Goal: Task Accomplishment & Management: Complete application form

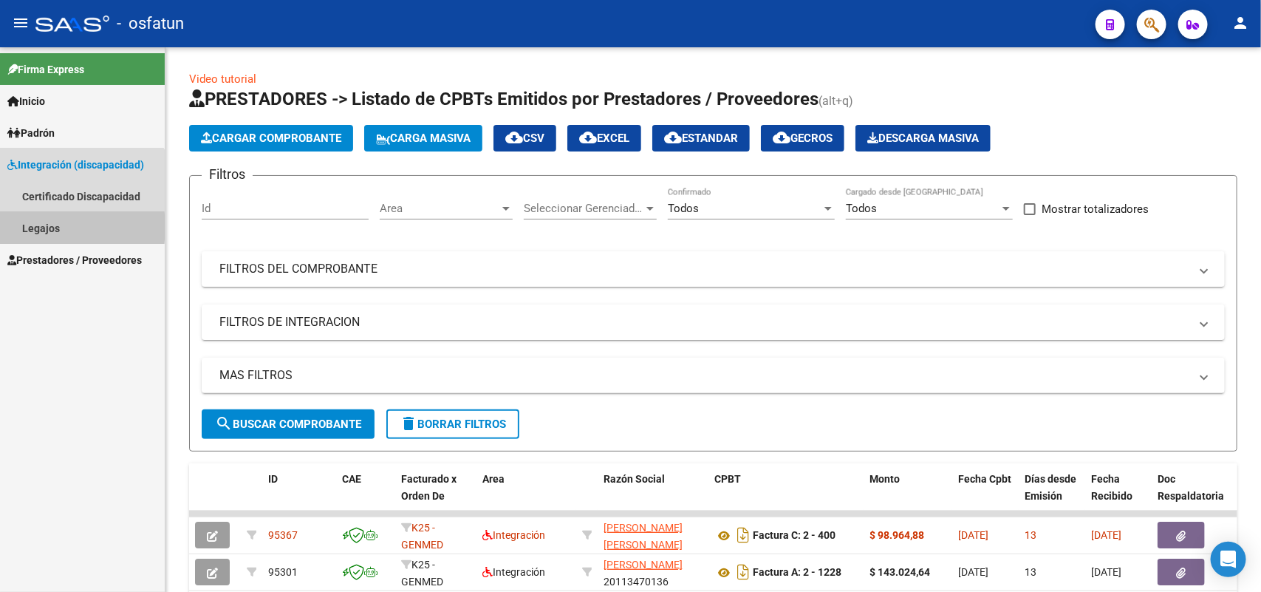
click at [41, 227] on link "Legajos" at bounding box center [82, 228] width 165 height 32
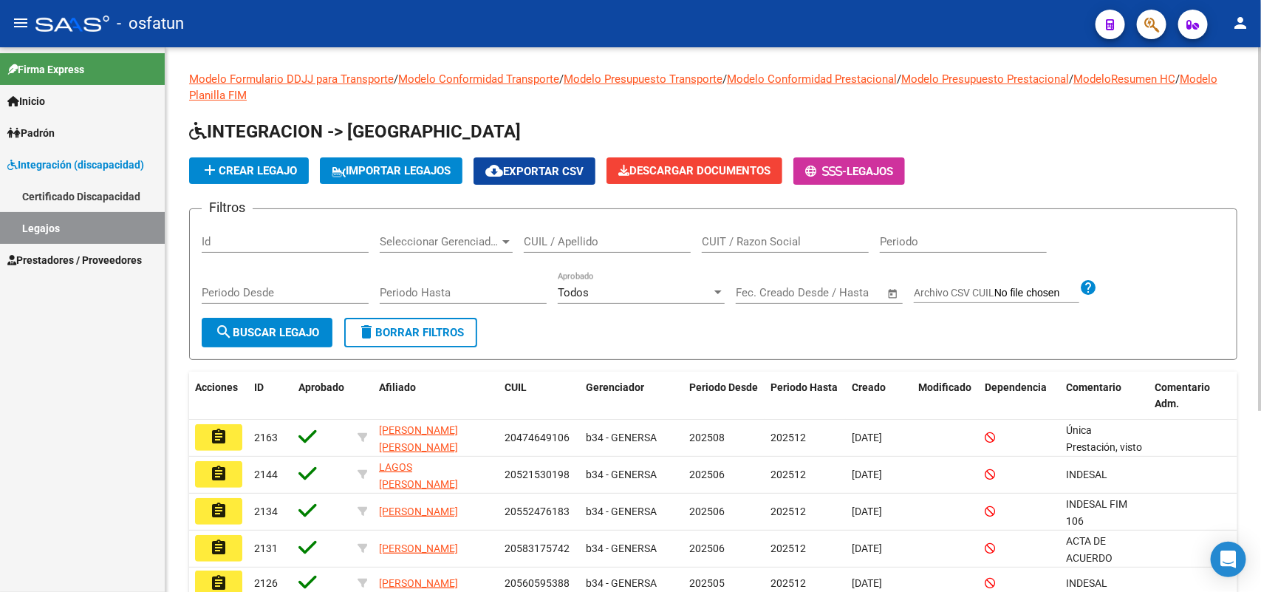
click at [573, 237] on input "CUIL / Apellido" at bounding box center [607, 241] width 167 height 13
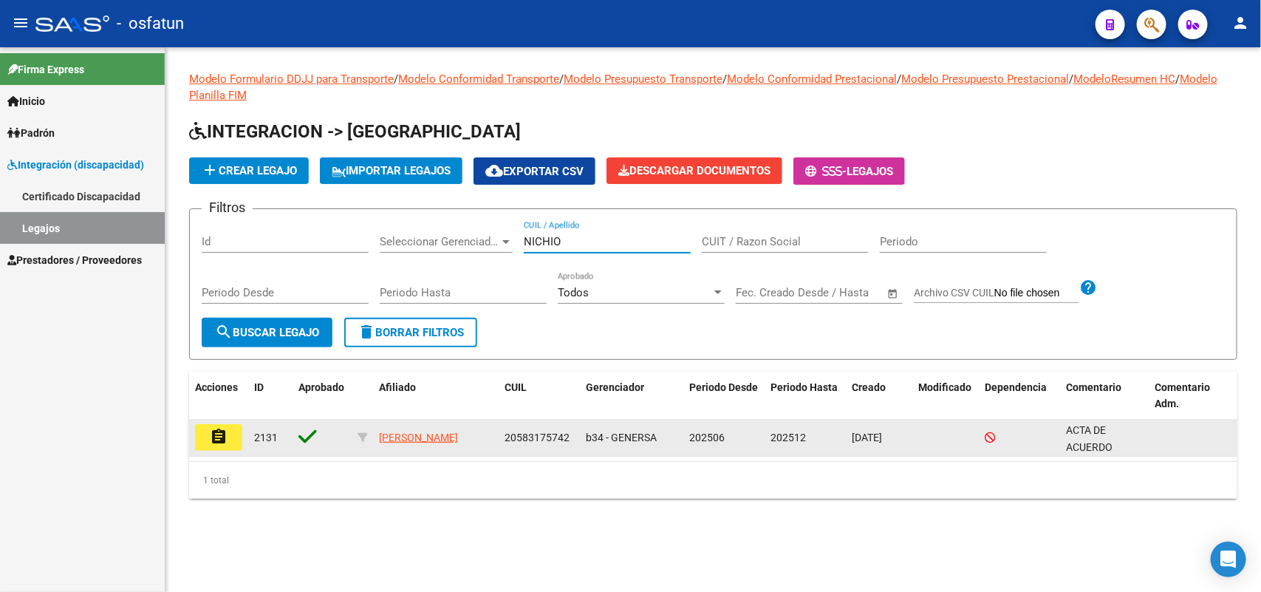
type input "NICHIO"
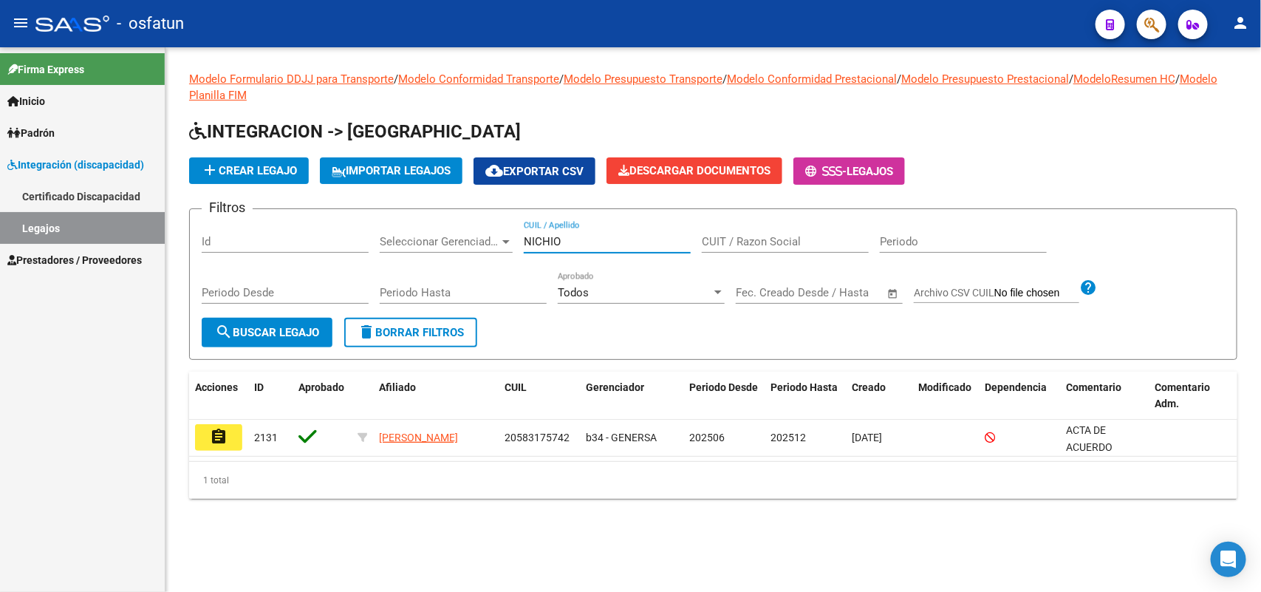
click at [225, 446] on button "assignment" at bounding box center [218, 437] width 47 height 27
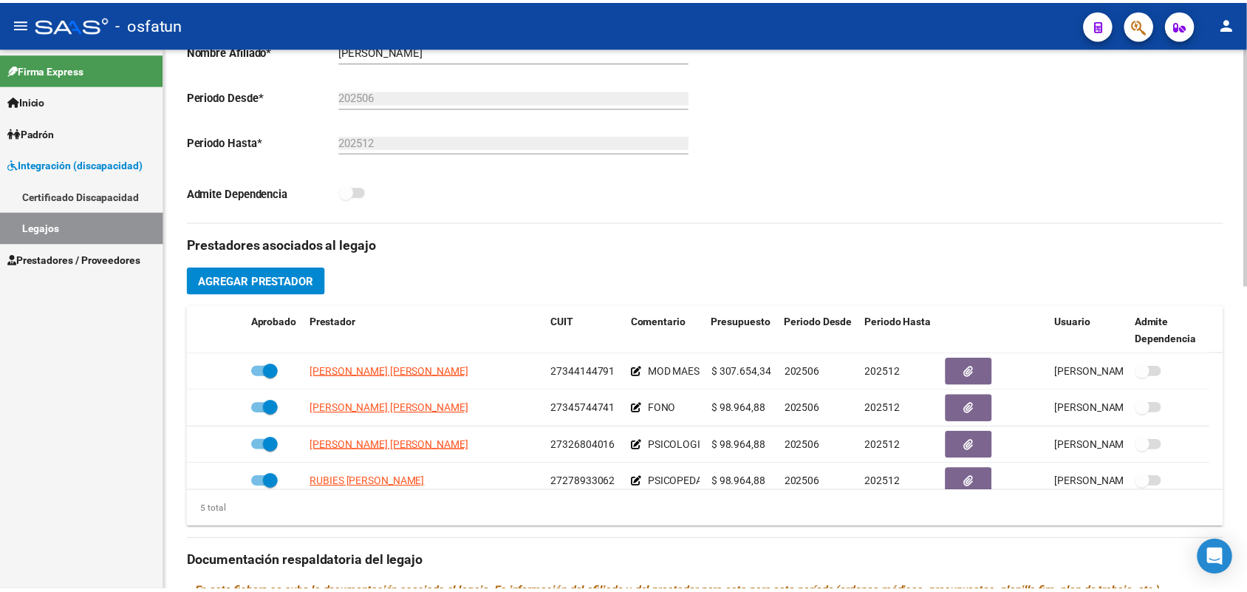
scroll to position [369, 0]
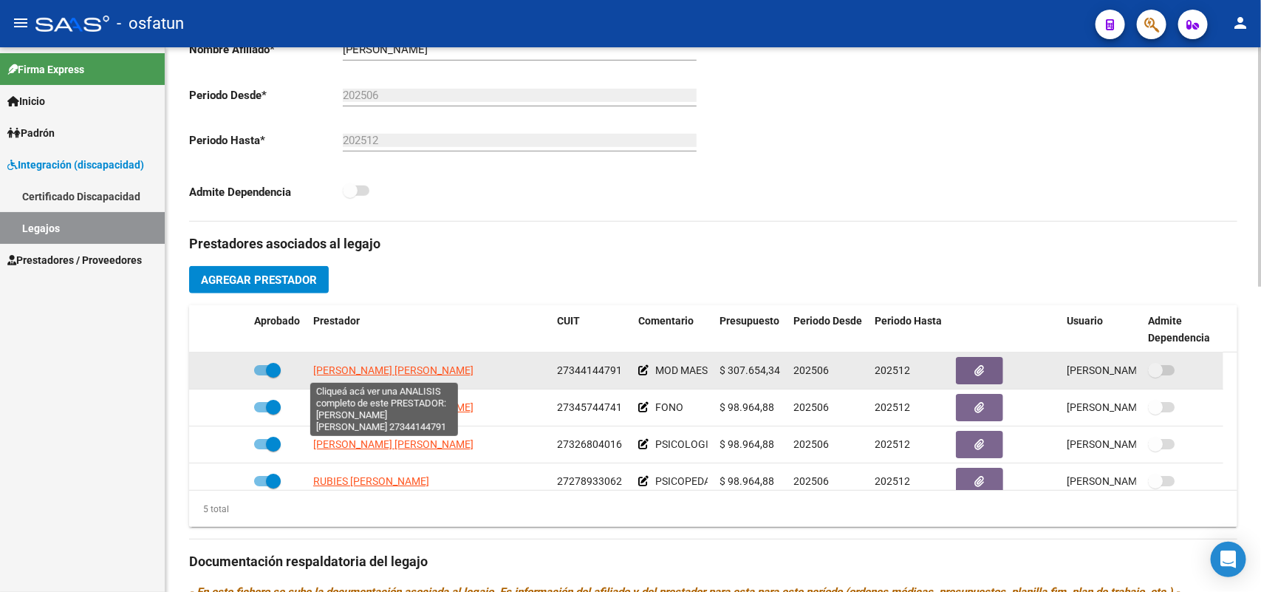
click at [438, 367] on span "[PERSON_NAME] [PERSON_NAME]" at bounding box center [393, 370] width 160 height 12
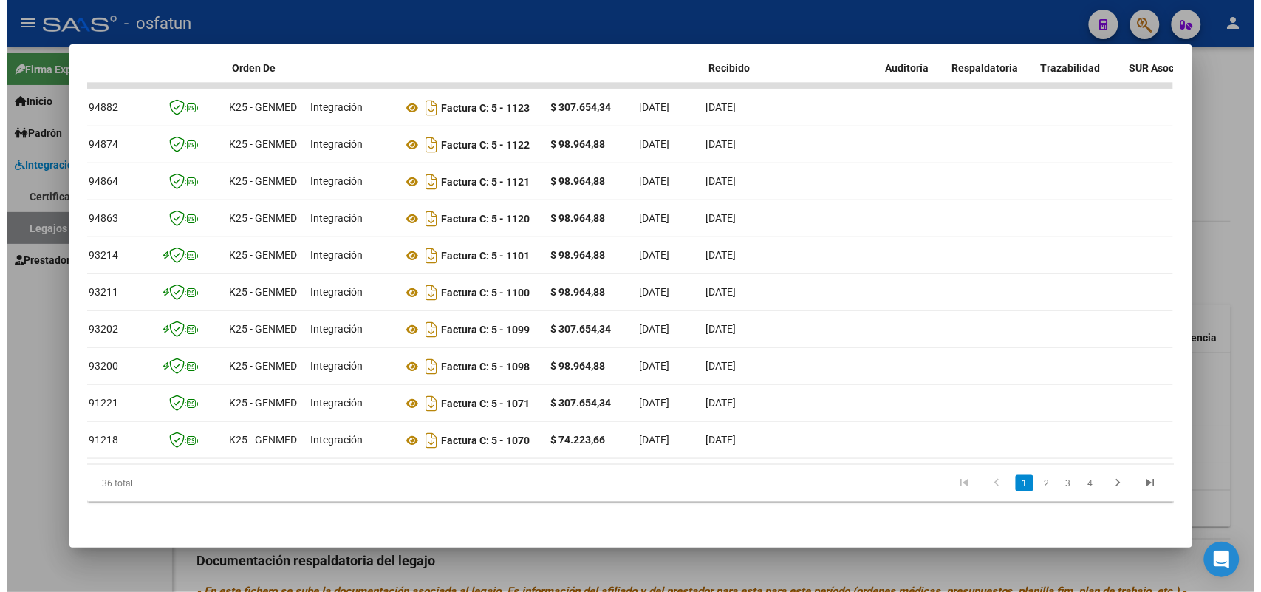
scroll to position [0, 0]
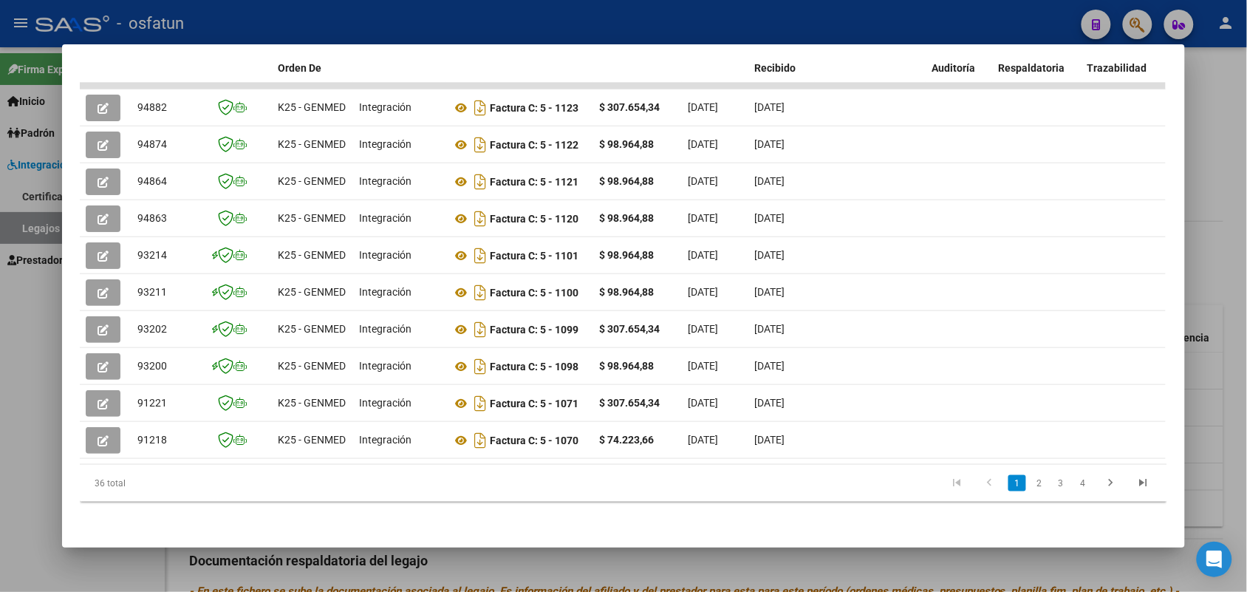
click at [582, 28] on div at bounding box center [623, 296] width 1247 height 592
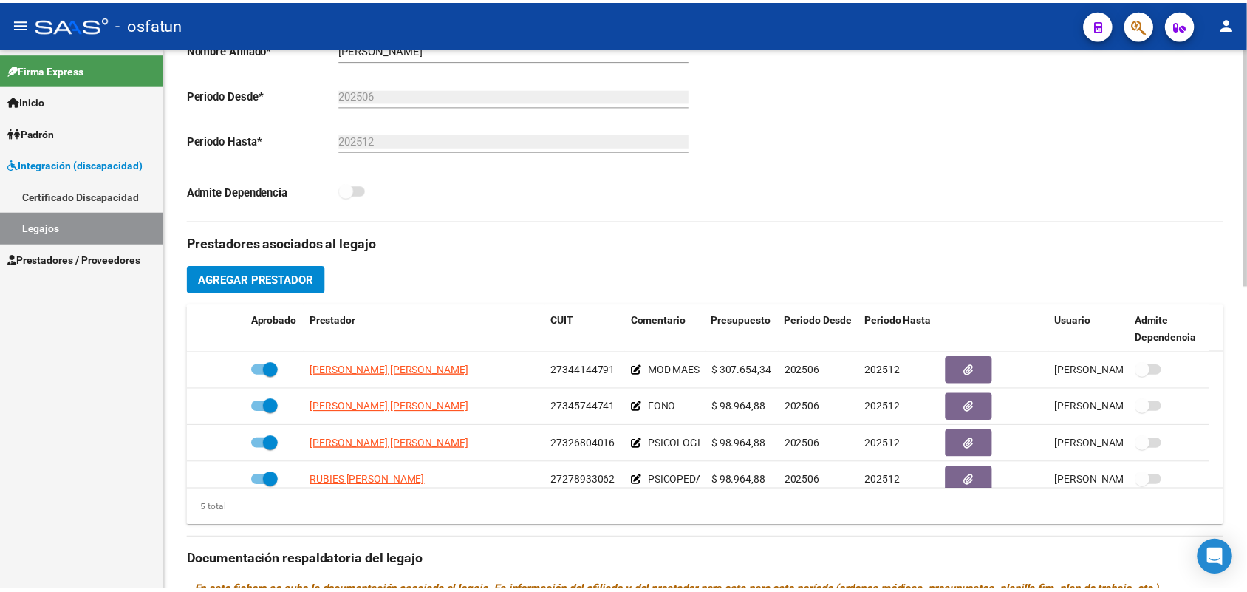
scroll to position [52, 0]
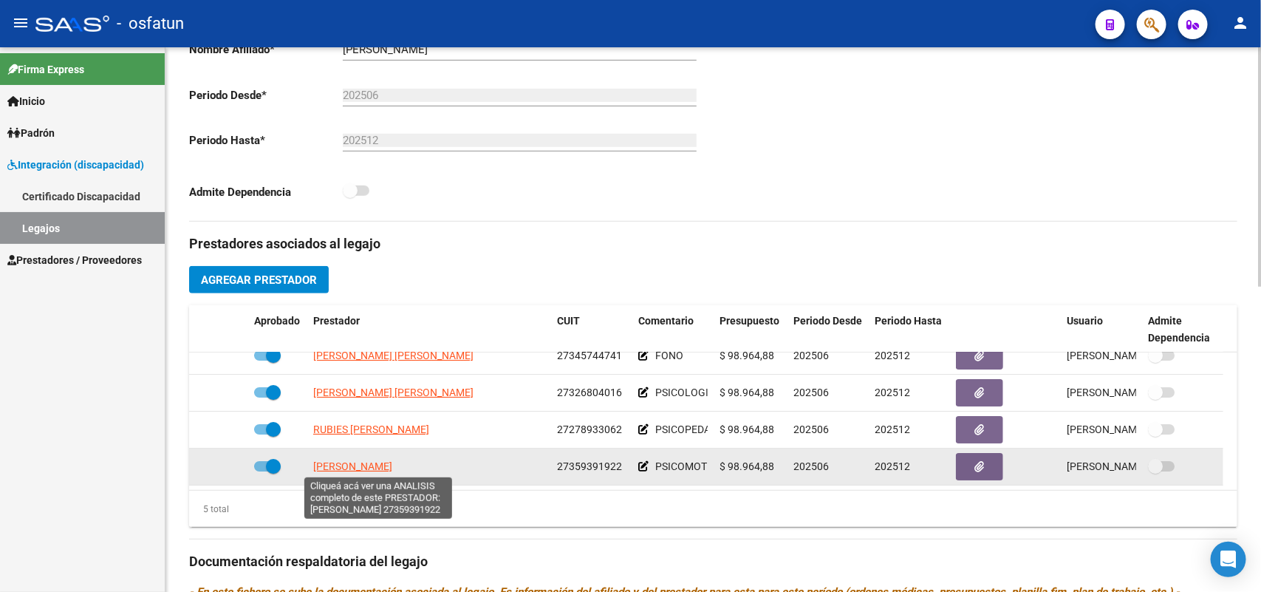
click at [384, 469] on span "[PERSON_NAME]" at bounding box center [352, 466] width 79 height 12
type textarea "27359391922"
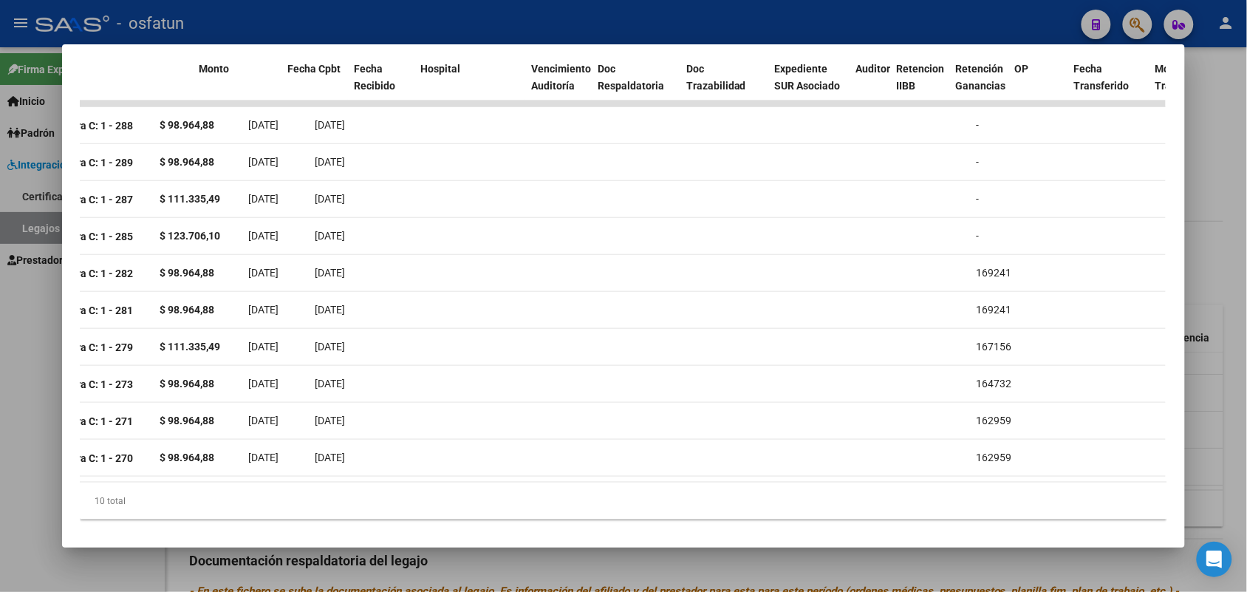
scroll to position [0, 0]
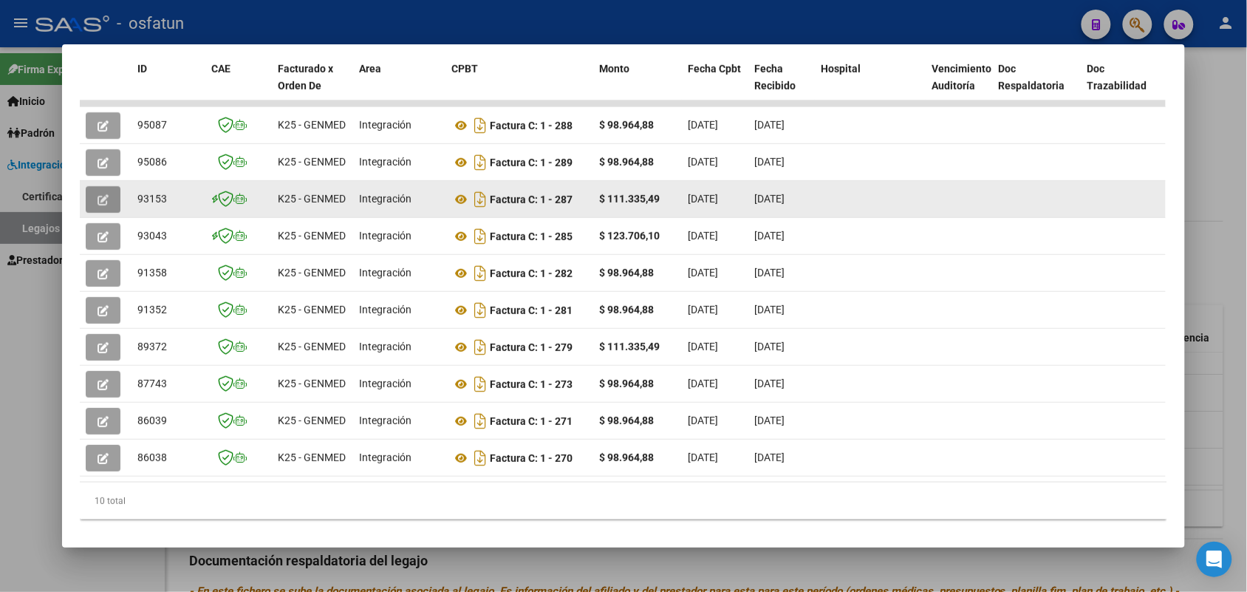
click at [87, 191] on button "button" at bounding box center [103, 199] width 35 height 27
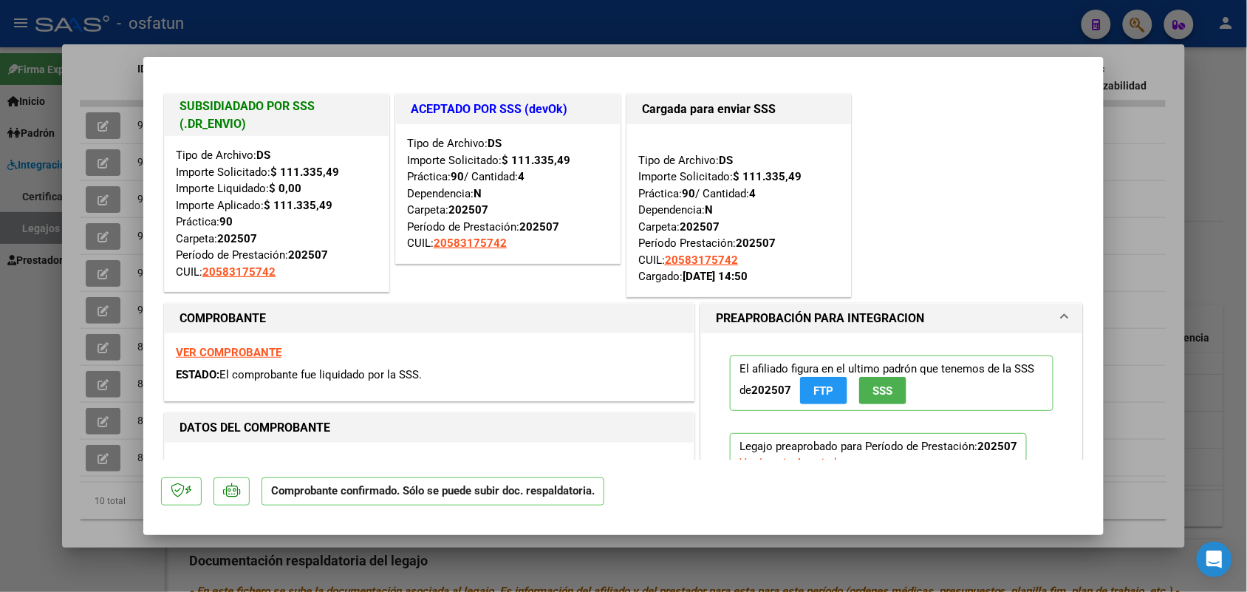
click at [111, 67] on div at bounding box center [623, 296] width 1247 height 592
type input "$ 0,00"
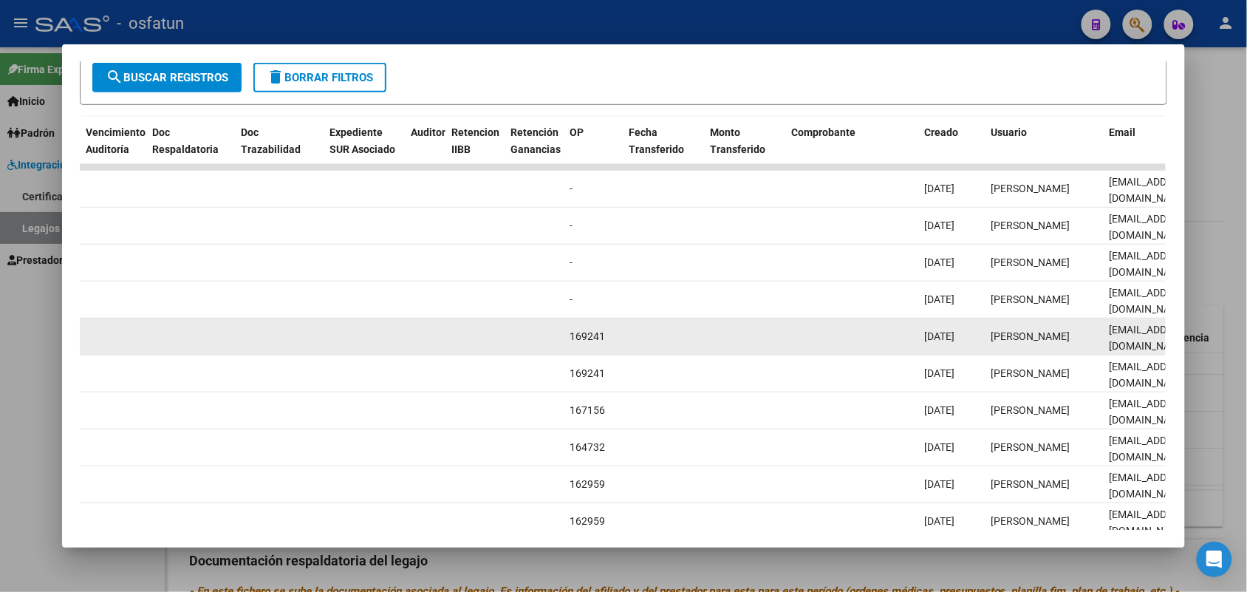
scroll to position [268, 0]
click at [571, 346] on datatable-body-cell "169241" at bounding box center [593, 336] width 59 height 36
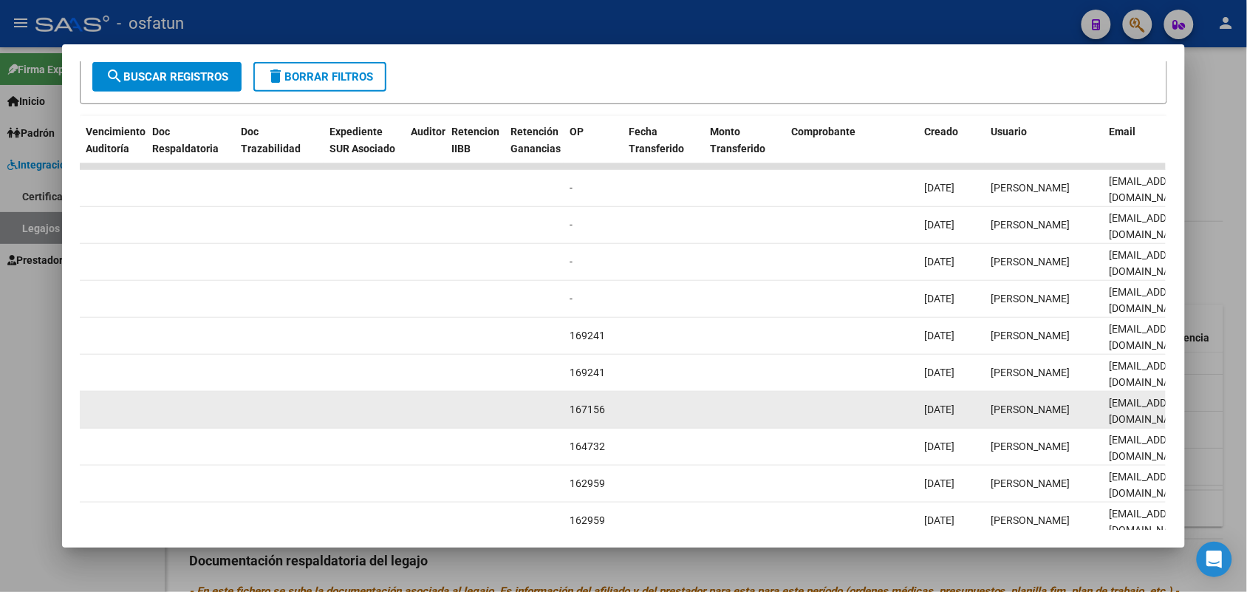
scroll to position [361, 0]
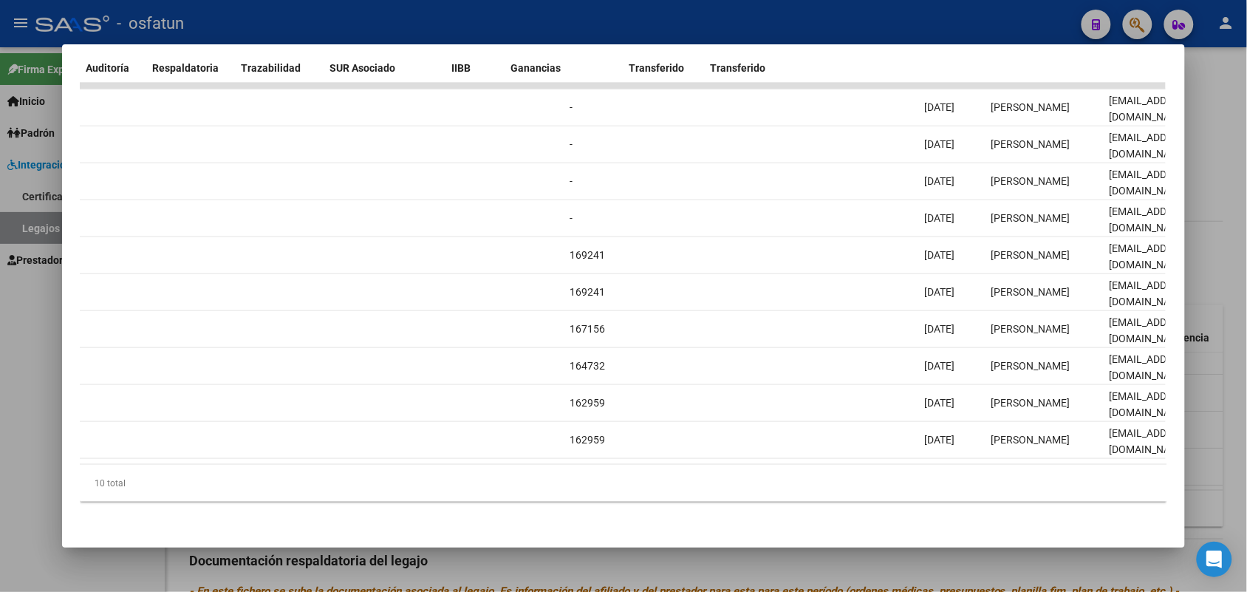
drag, startPoint x: 663, startPoint y: 467, endPoint x: 584, endPoint y: 468, distance: 78.3
click at [584, 468] on div "10 total" at bounding box center [623, 483] width 1087 height 37
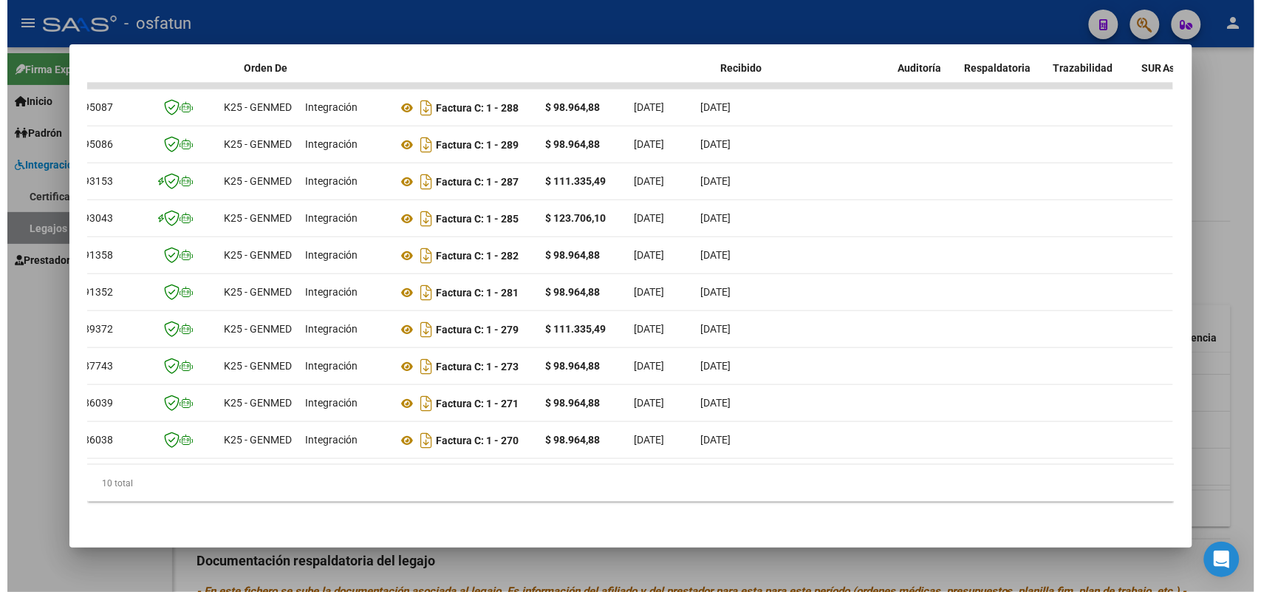
scroll to position [0, 0]
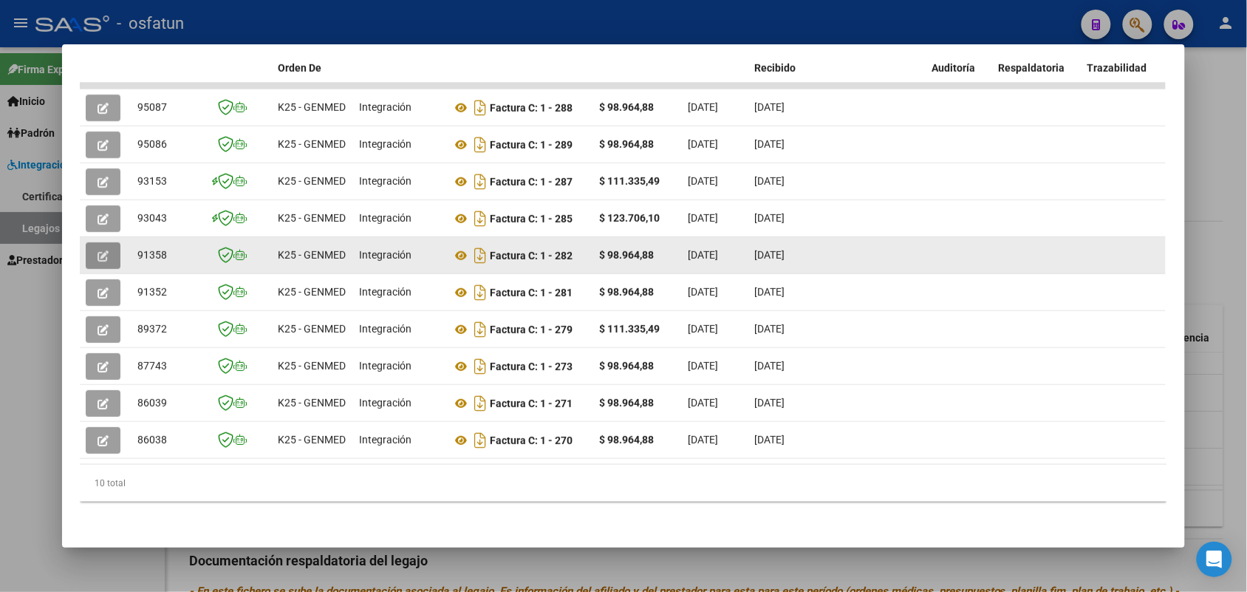
click at [89, 242] on button "button" at bounding box center [103, 255] width 35 height 27
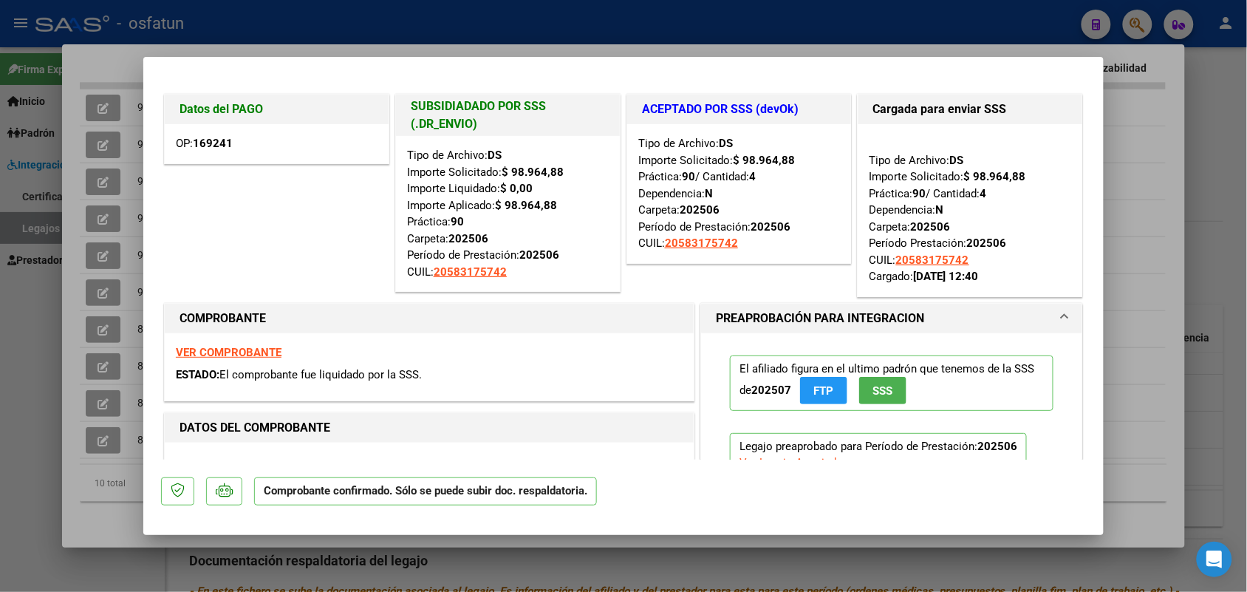
click at [1164, 107] on div at bounding box center [623, 296] width 1247 height 592
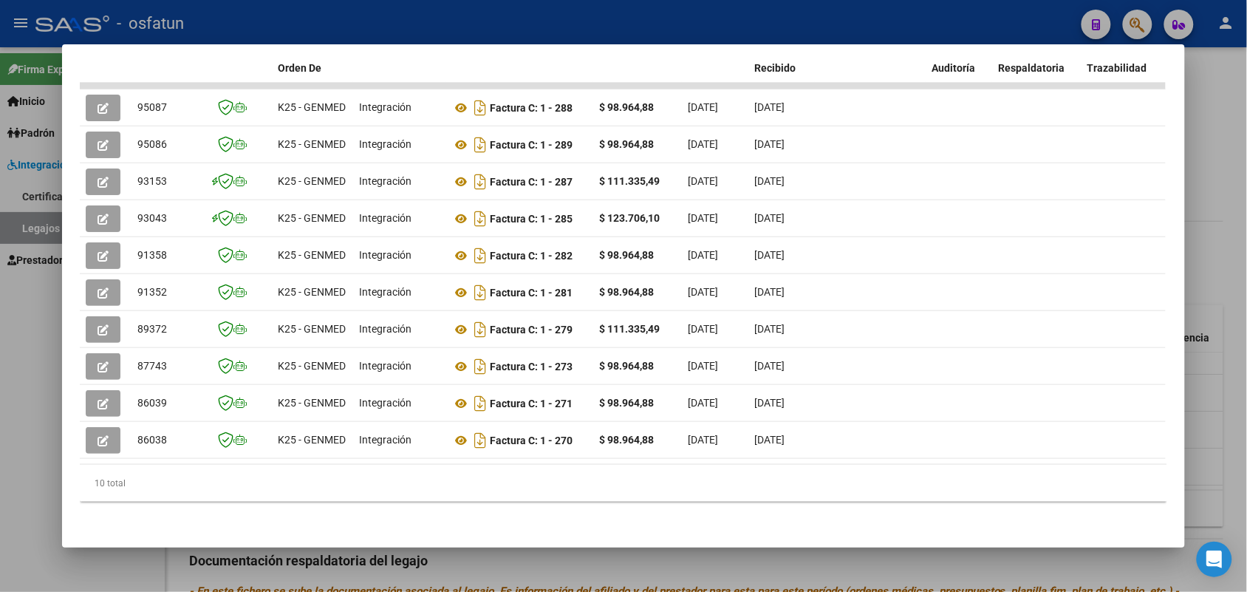
click at [633, 5] on div at bounding box center [623, 296] width 1247 height 592
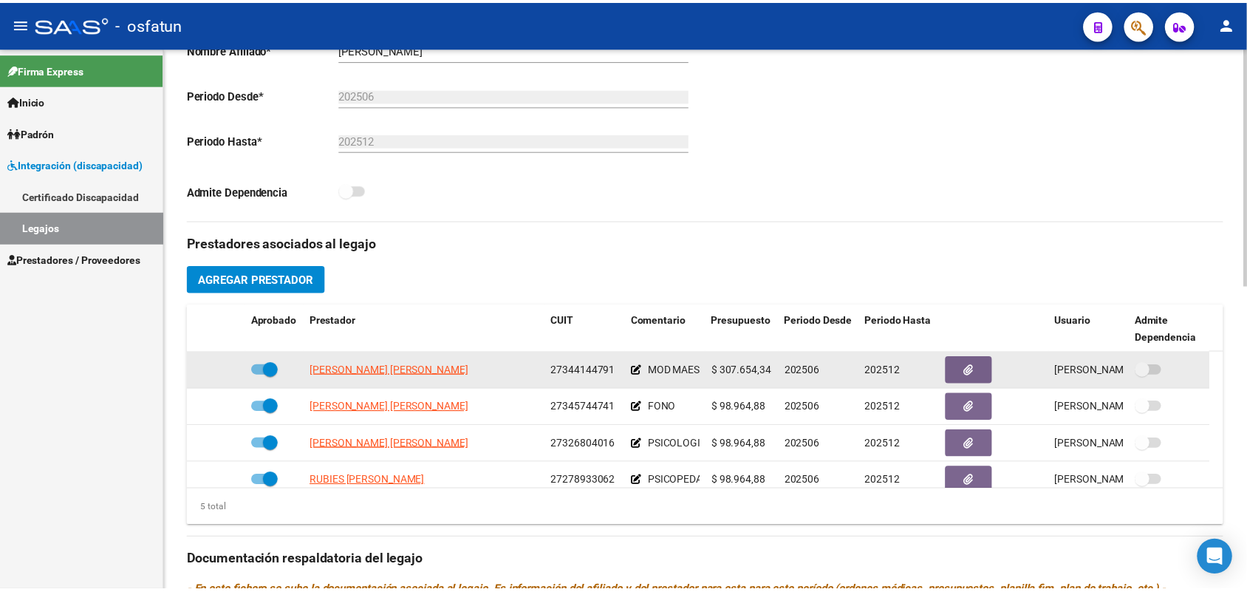
scroll to position [52, 0]
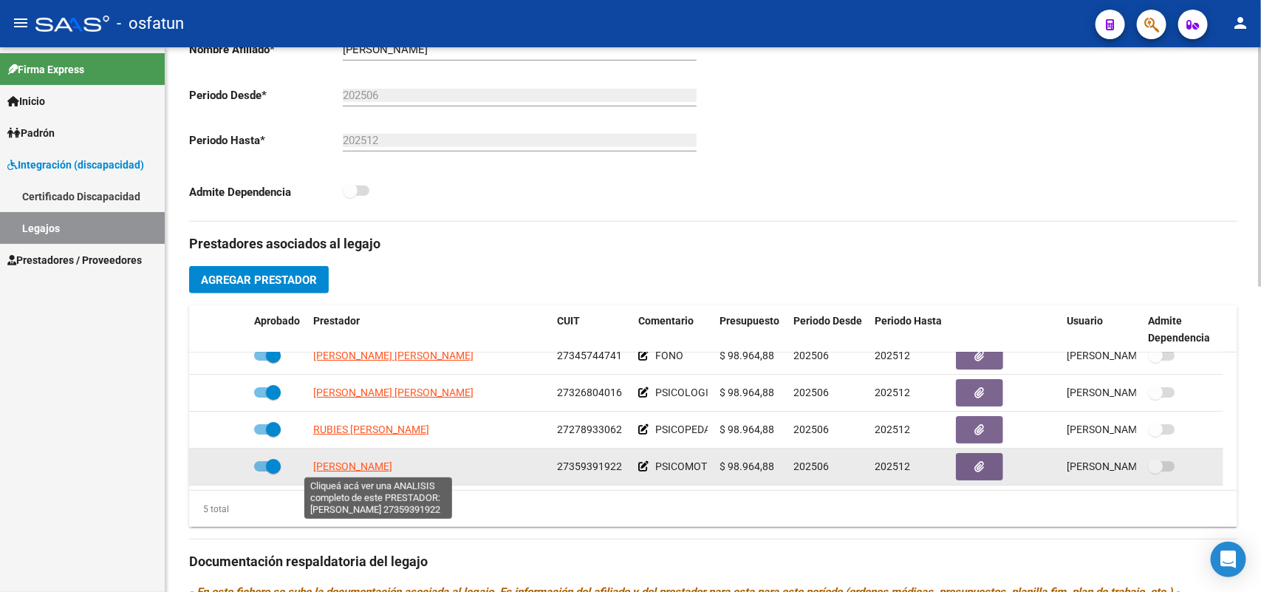
click at [364, 460] on span "[PERSON_NAME]" at bounding box center [352, 466] width 79 height 12
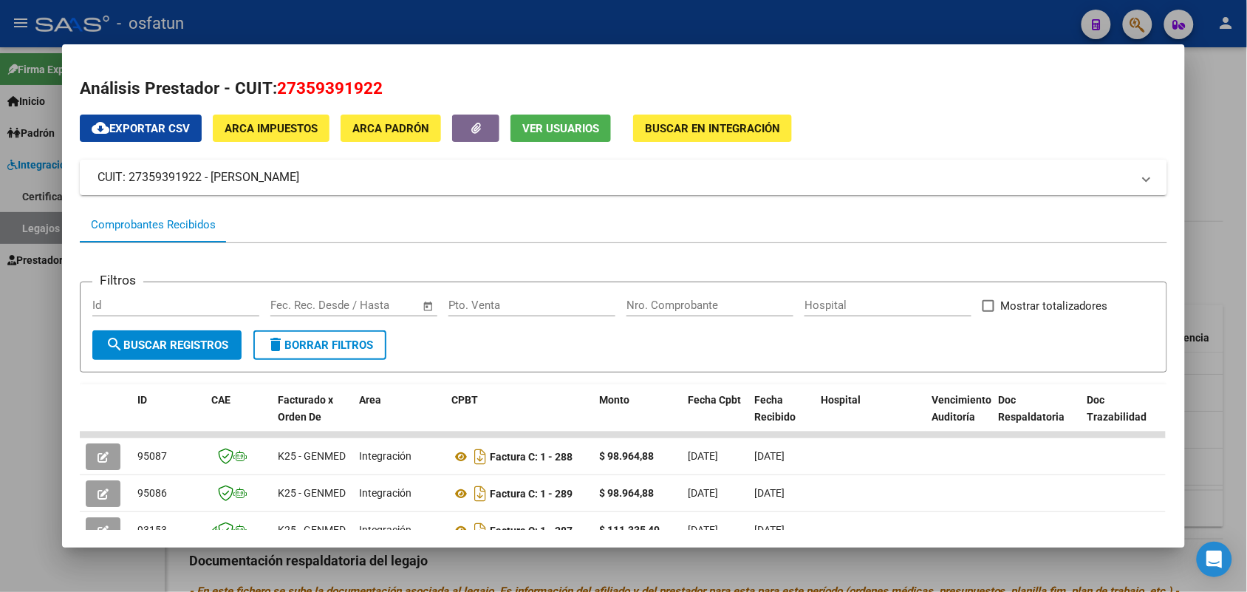
scroll to position [185, 0]
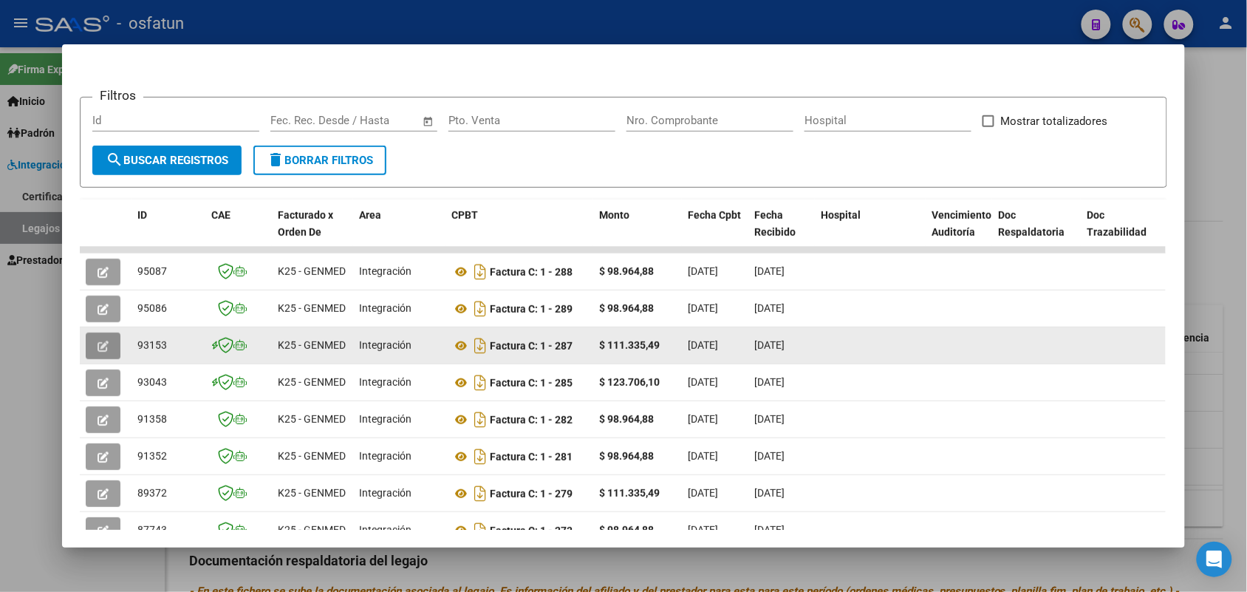
click at [98, 339] on span "button" at bounding box center [103, 345] width 11 height 13
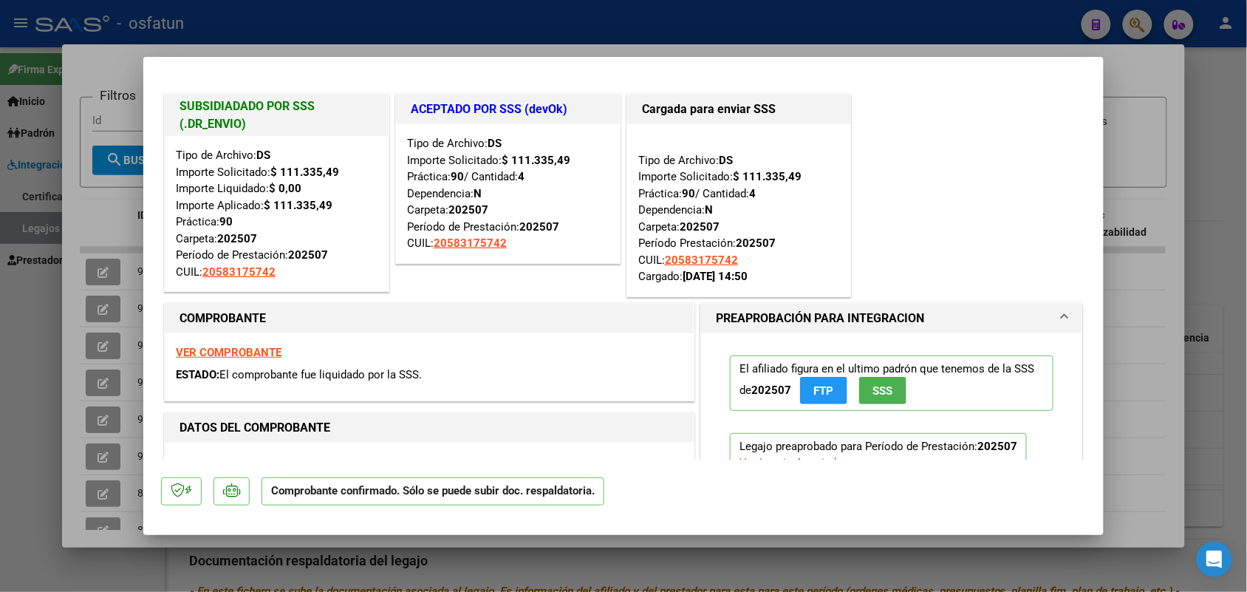
click at [116, 56] on div at bounding box center [623, 296] width 1247 height 592
type input "$ 0,00"
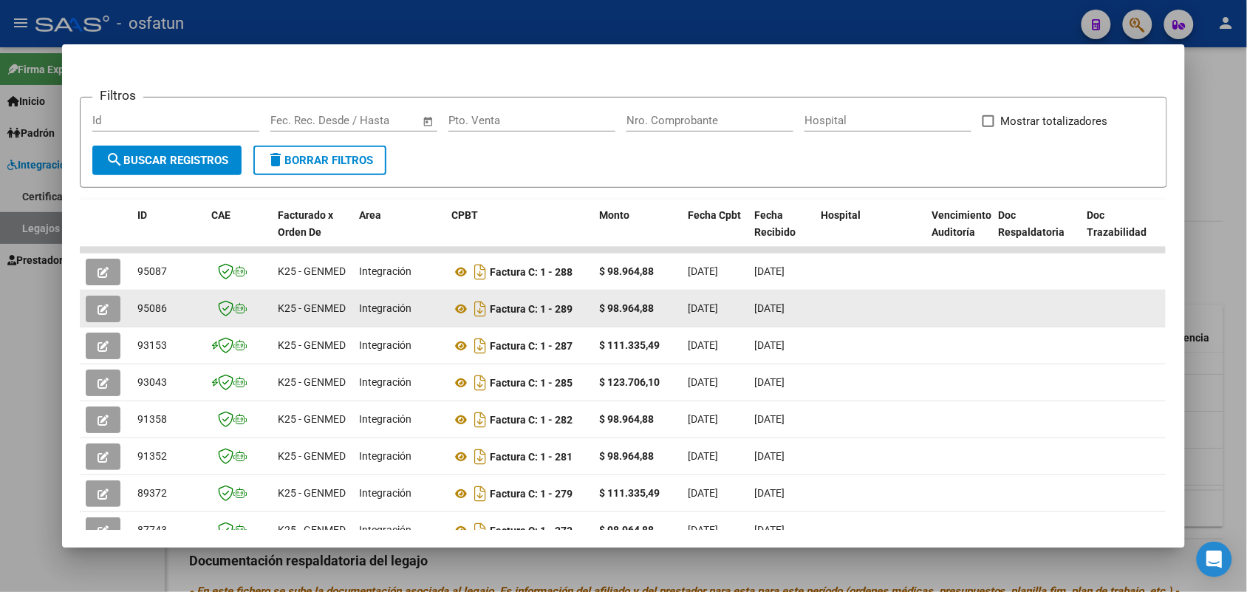
scroll to position [277, 0]
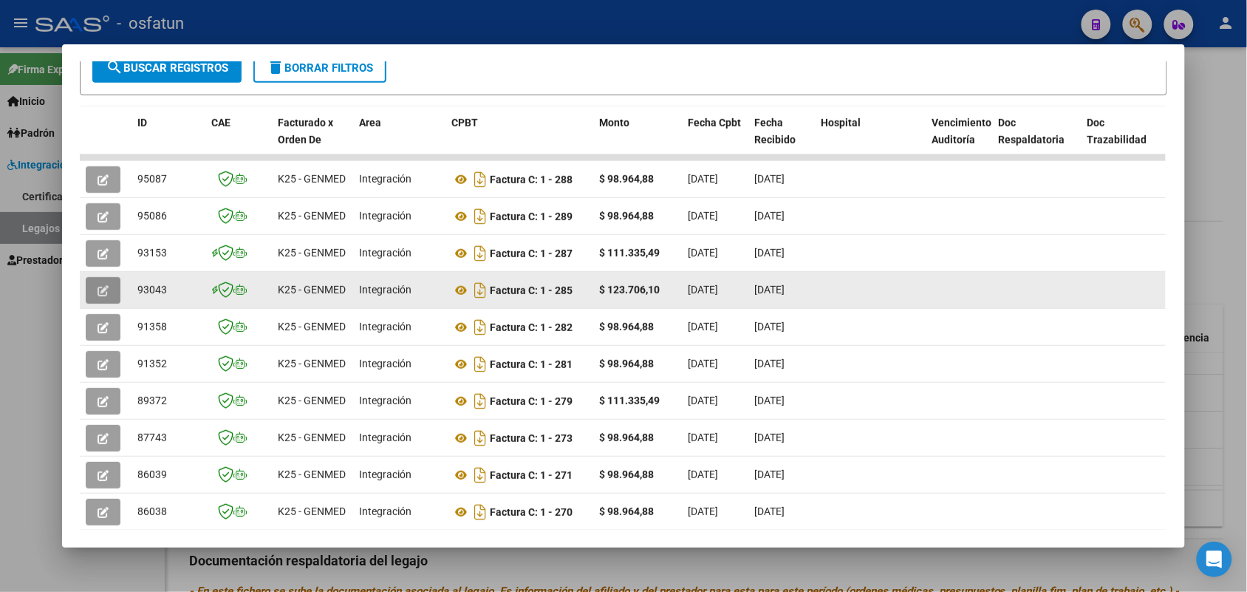
click at [100, 288] on icon "button" at bounding box center [103, 290] width 11 height 11
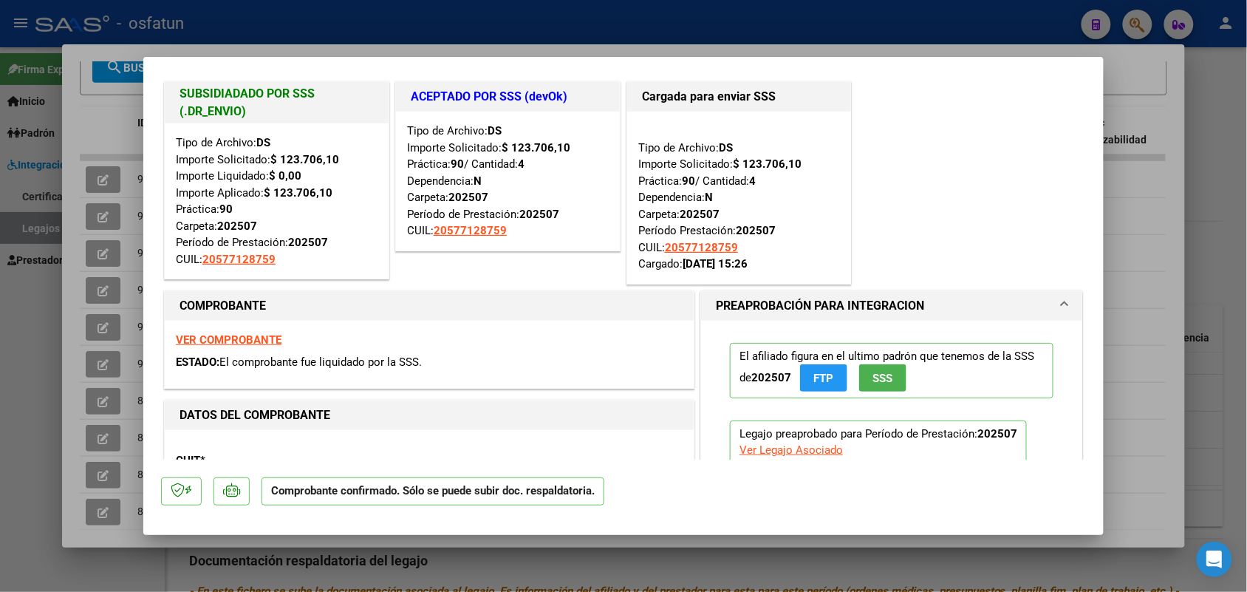
scroll to position [0, 0]
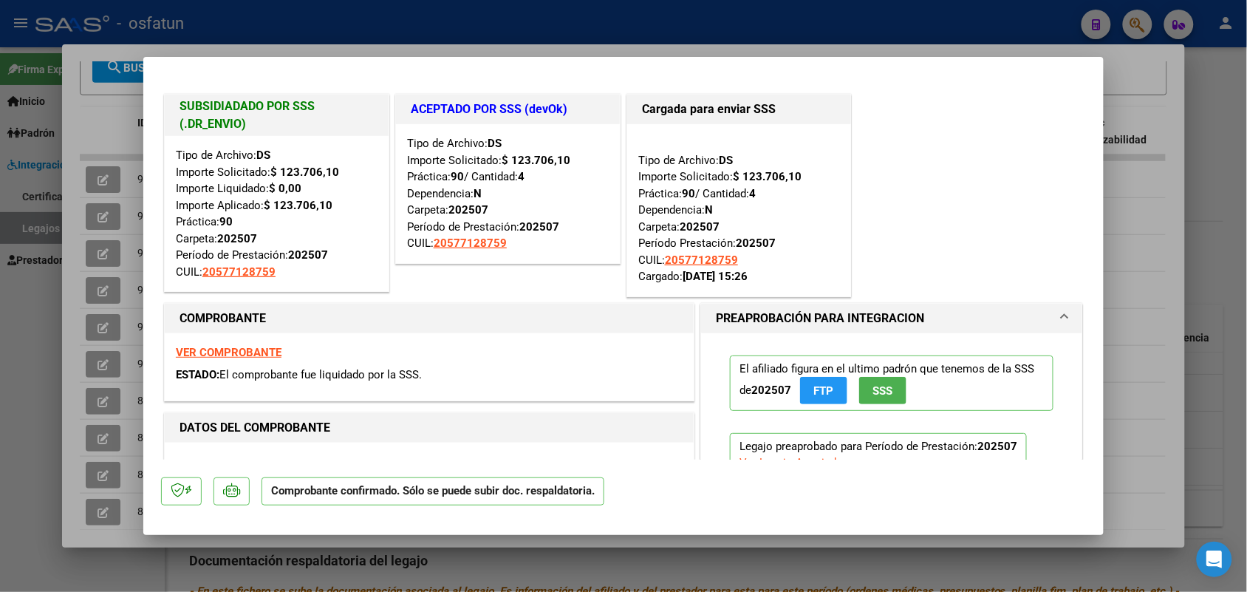
click at [90, 128] on div at bounding box center [623, 296] width 1247 height 592
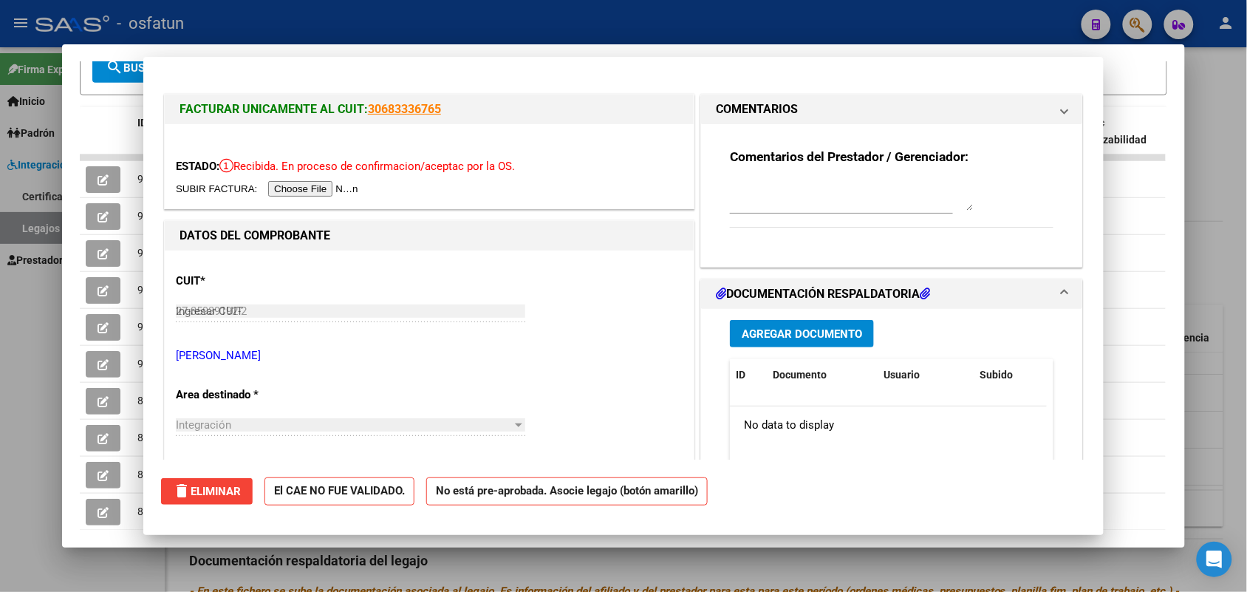
type input "$ 0,00"
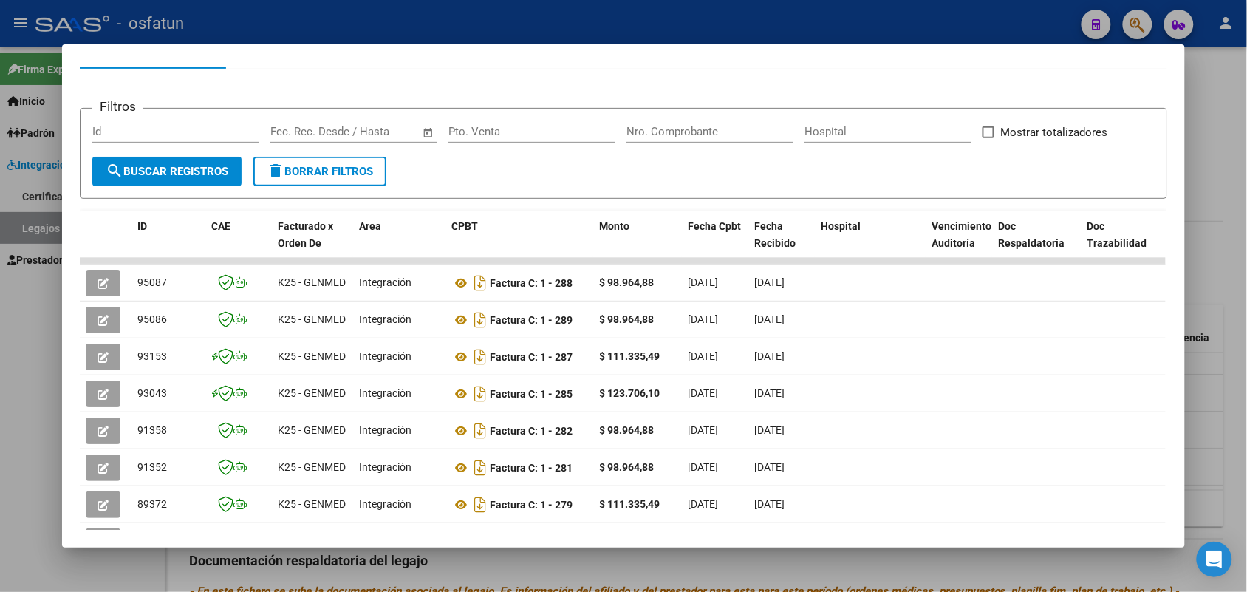
scroll to position [185, 0]
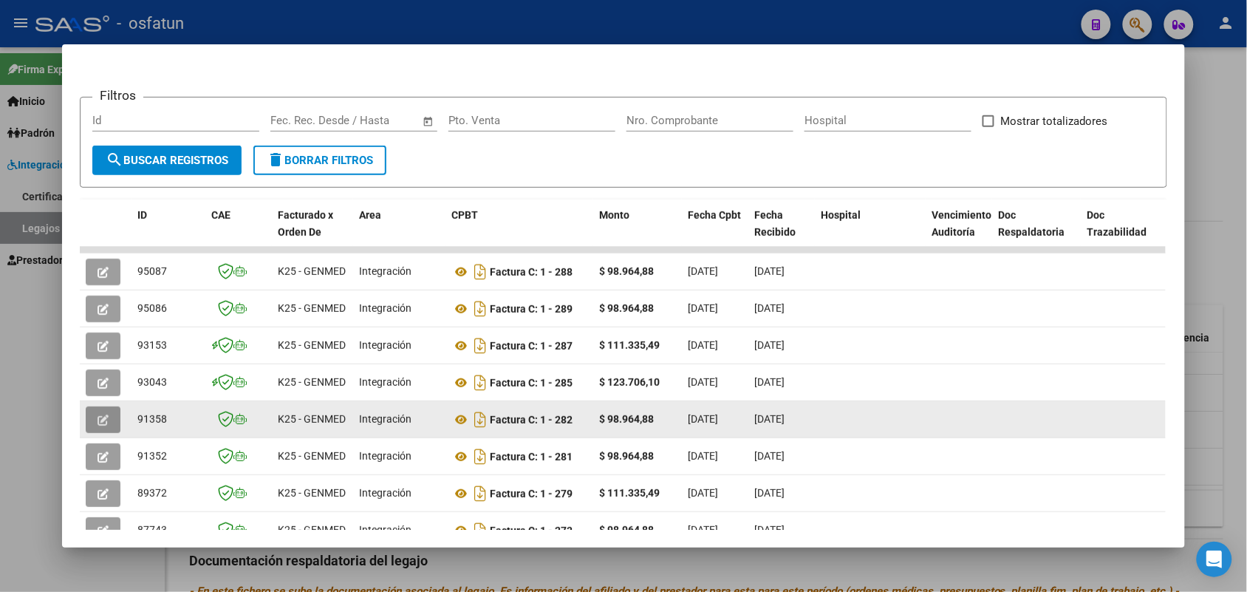
click at [98, 419] on icon "button" at bounding box center [103, 419] width 11 height 11
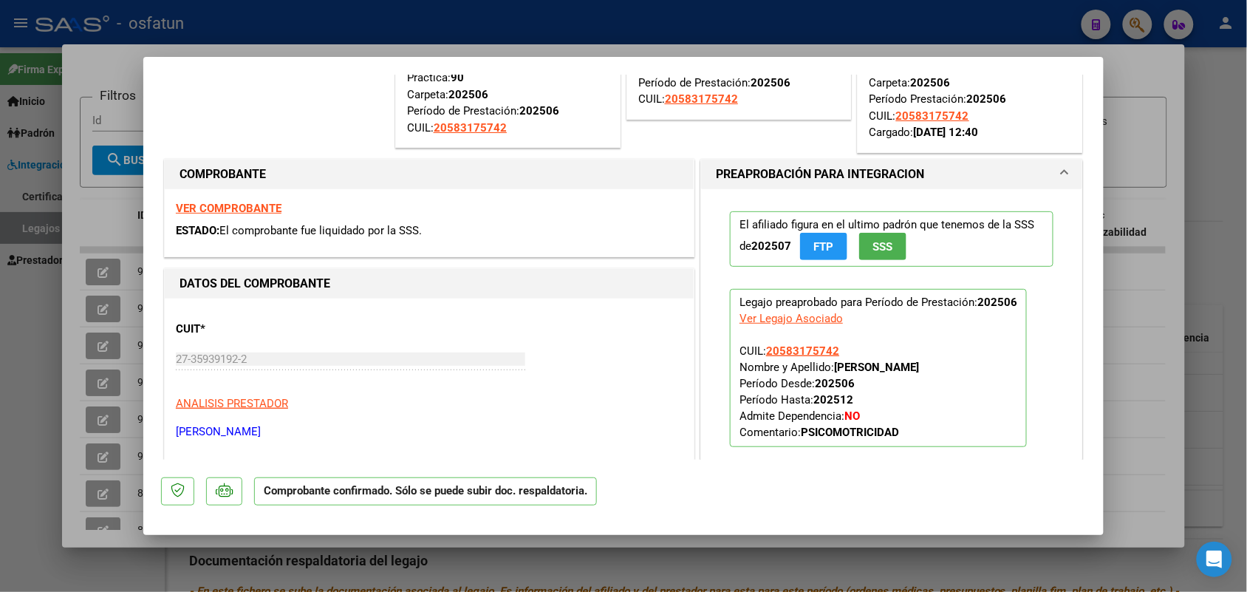
scroll to position [0, 0]
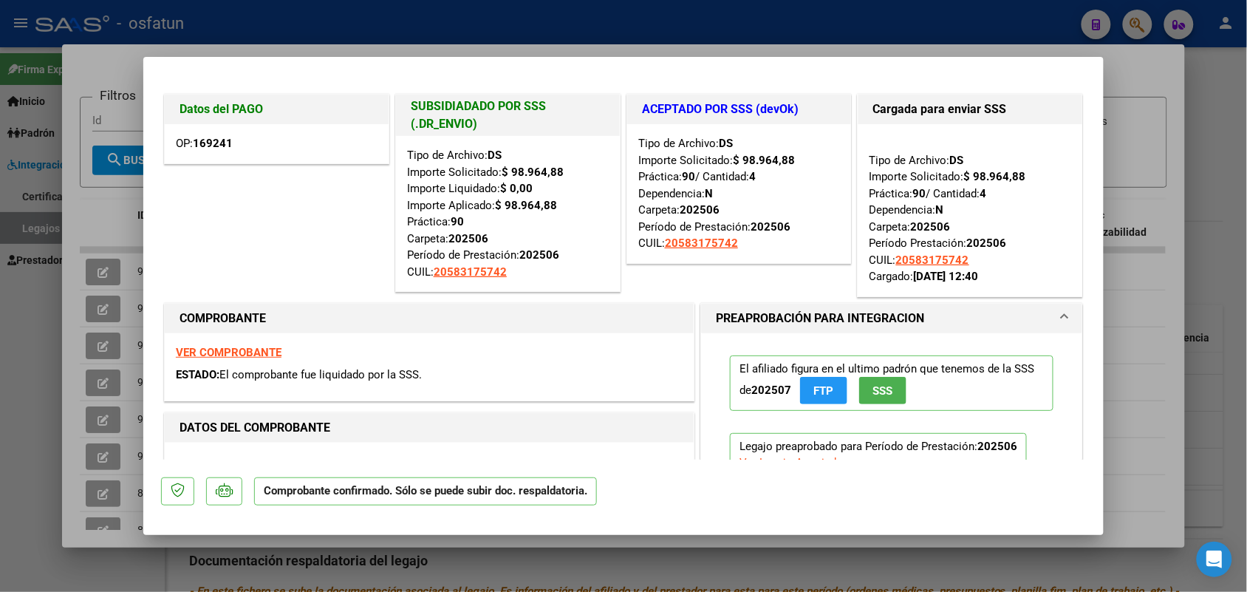
click at [1147, 83] on div at bounding box center [623, 296] width 1247 height 592
type input "$ 0,00"
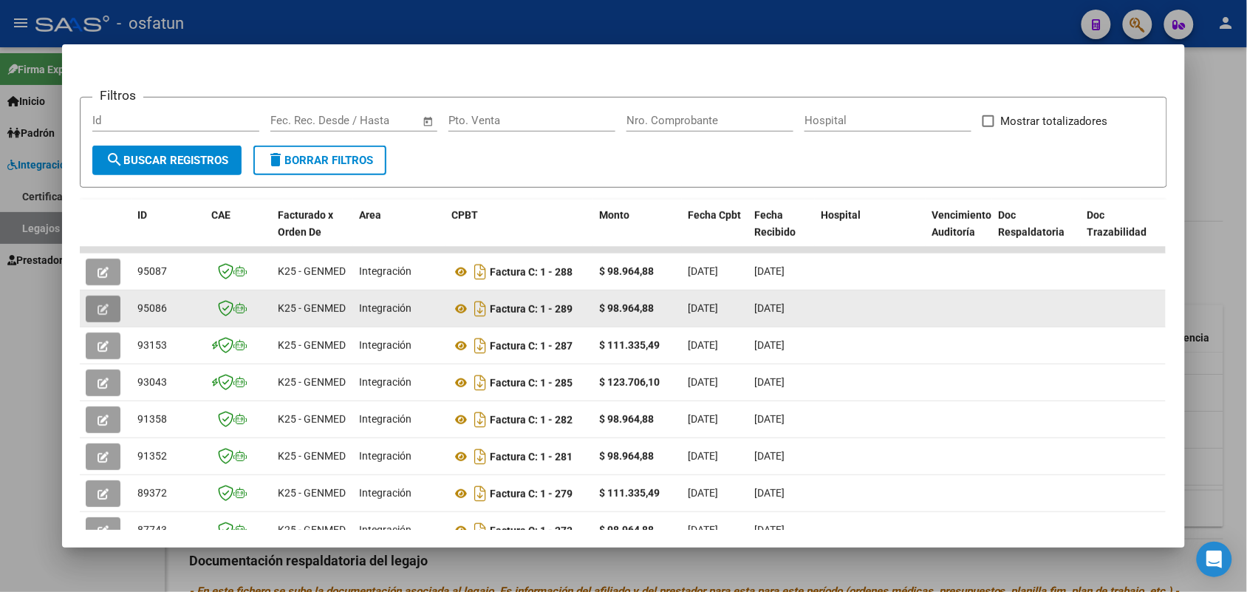
click at [100, 304] on icon "button" at bounding box center [103, 309] width 11 height 11
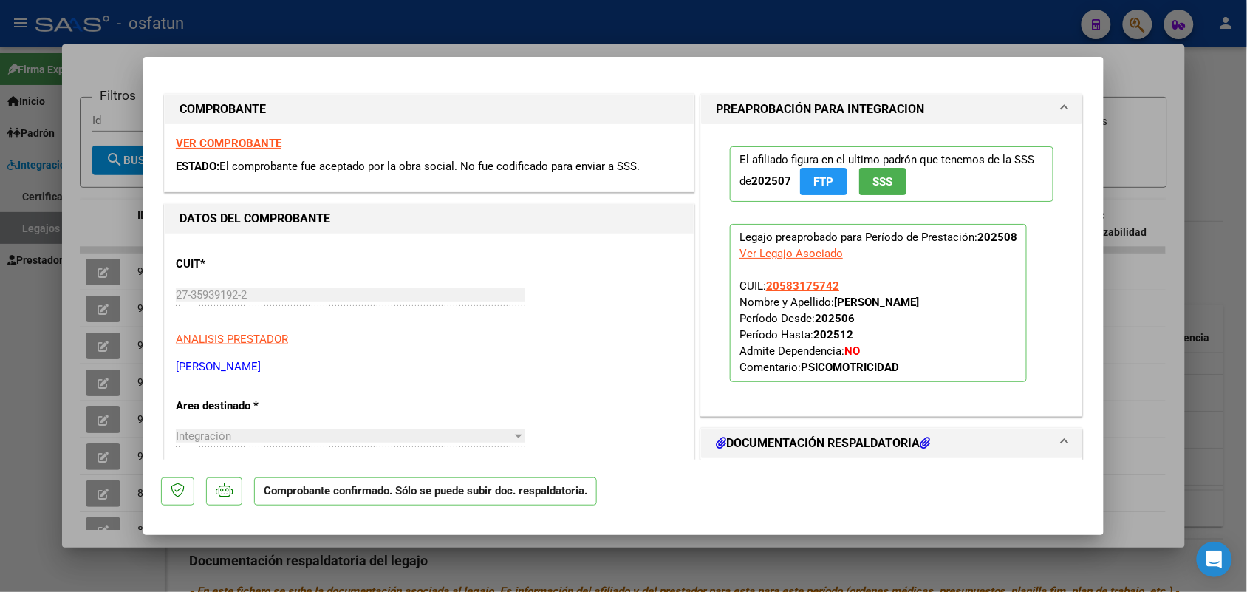
click at [1145, 120] on div at bounding box center [623, 296] width 1247 height 592
type input "$ 0,00"
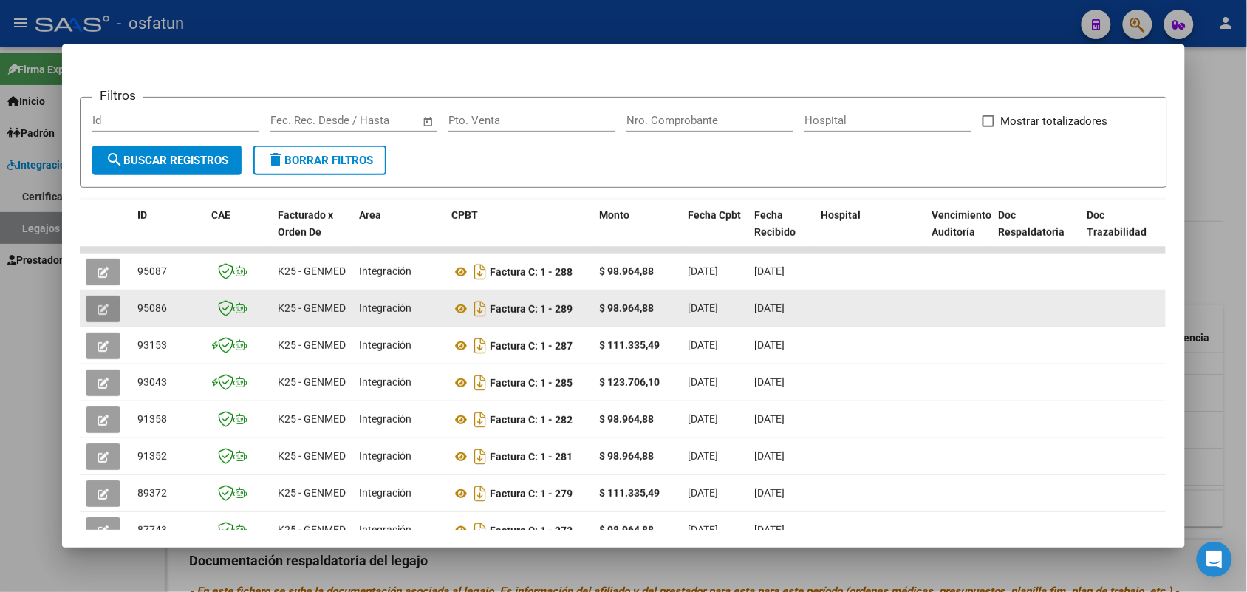
click at [106, 303] on button "button" at bounding box center [103, 309] width 35 height 27
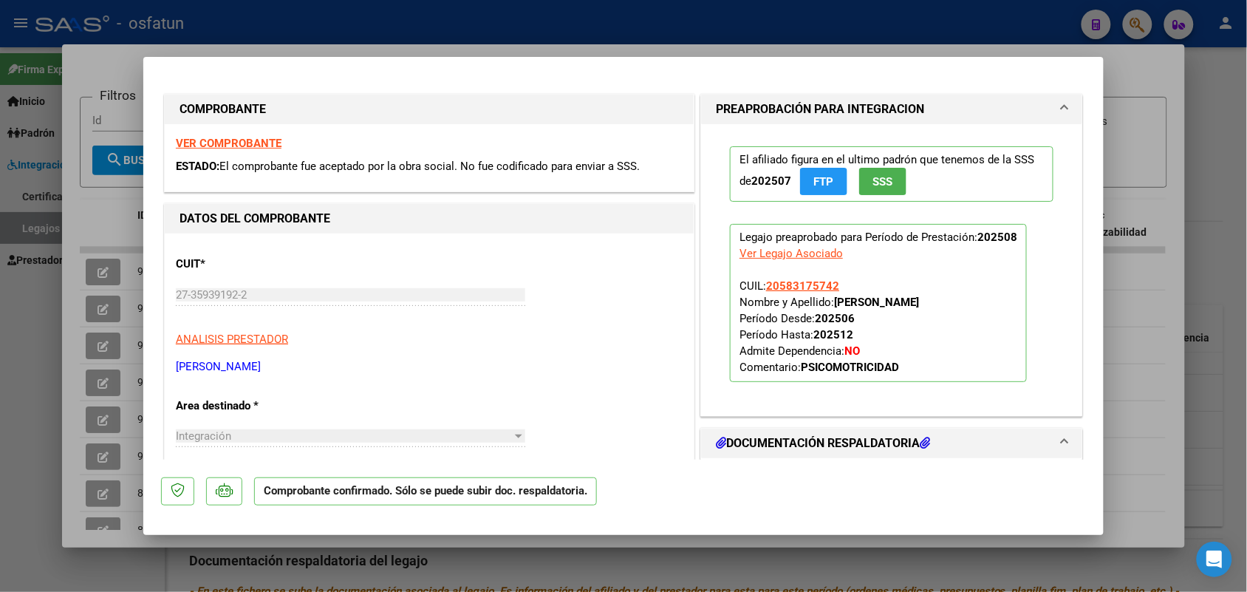
click at [1151, 105] on div at bounding box center [623, 296] width 1247 height 592
type input "$ 0,00"
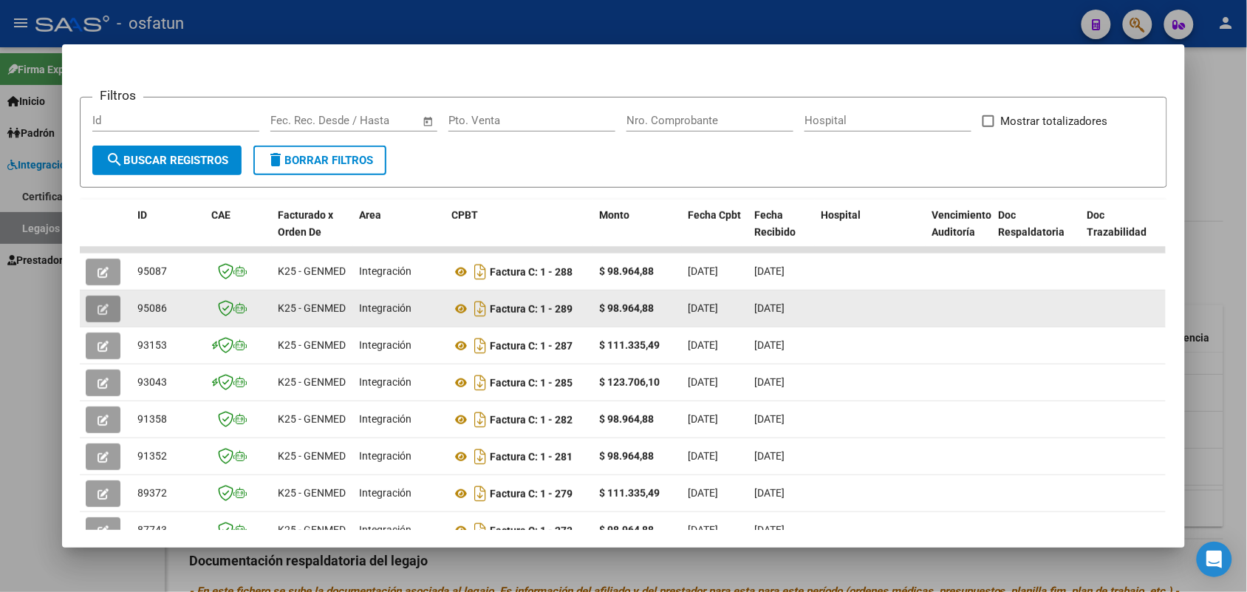
click at [98, 310] on icon "button" at bounding box center [103, 309] width 11 height 11
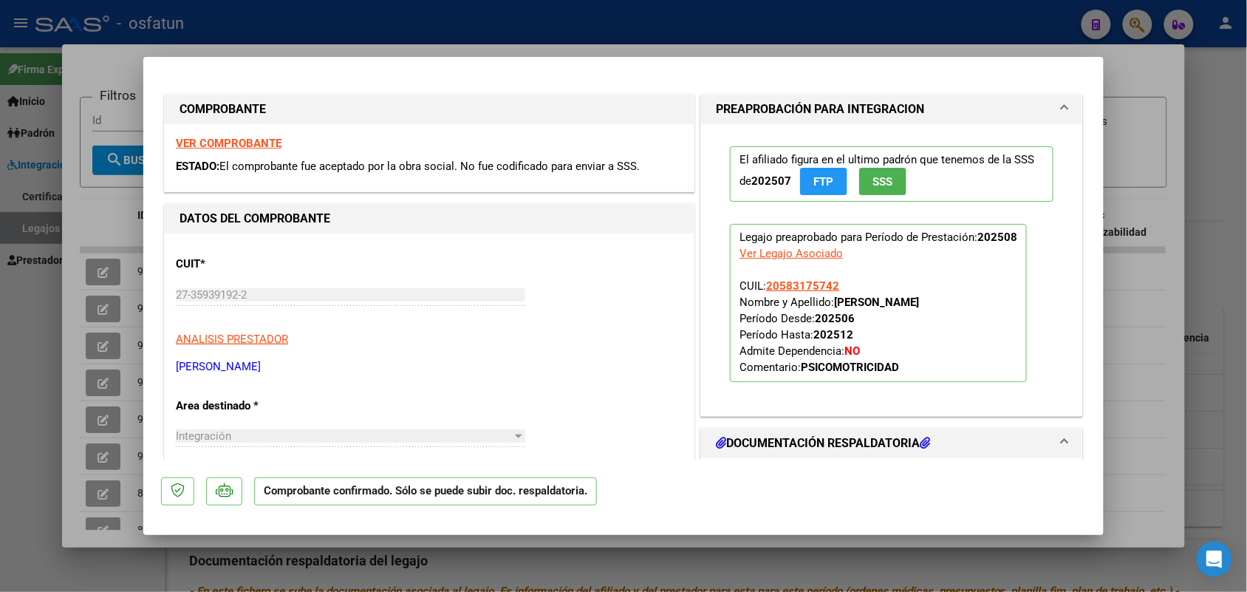
click at [1172, 74] on div at bounding box center [623, 296] width 1247 height 592
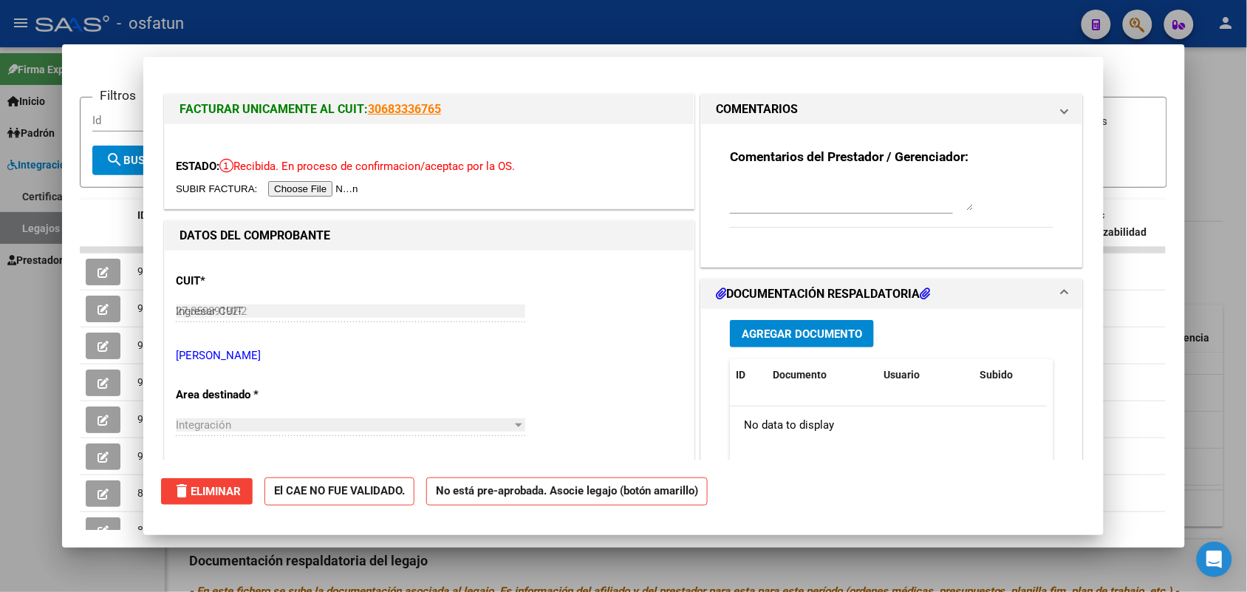
type input "$ 0,00"
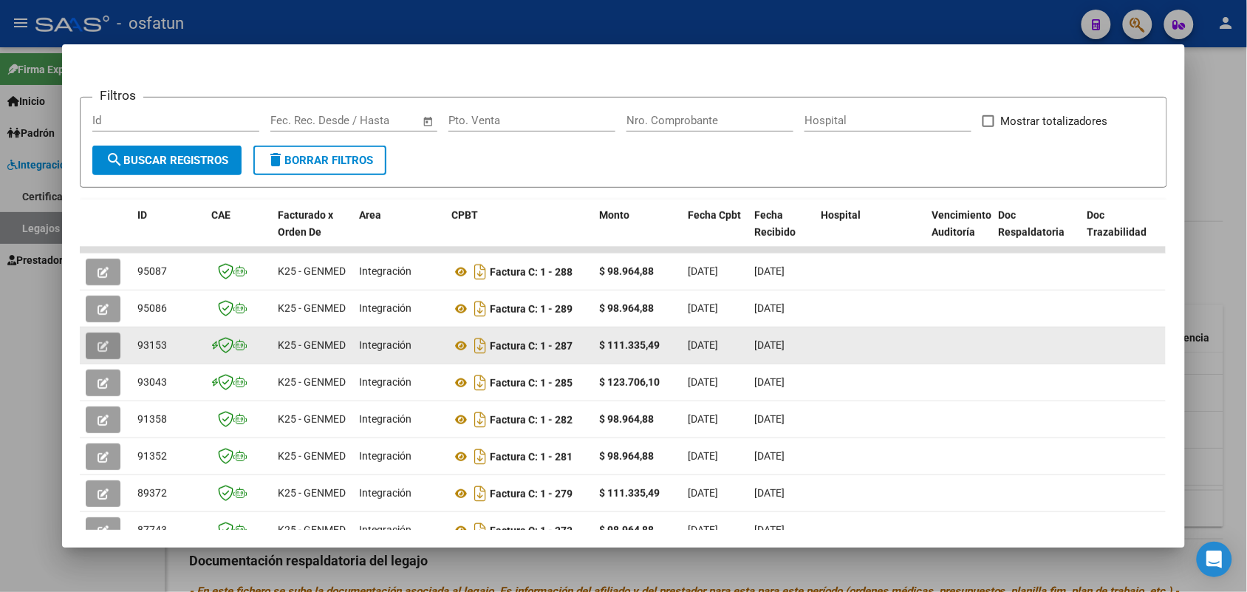
click at [98, 341] on icon "button" at bounding box center [103, 346] width 11 height 11
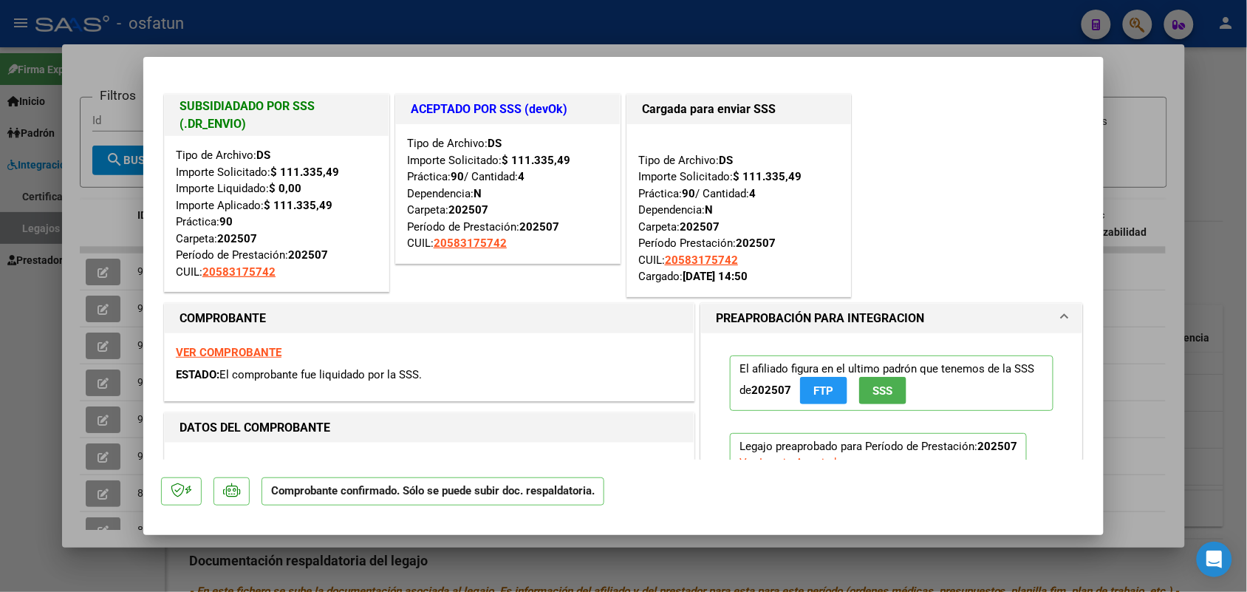
scroll to position [185, 0]
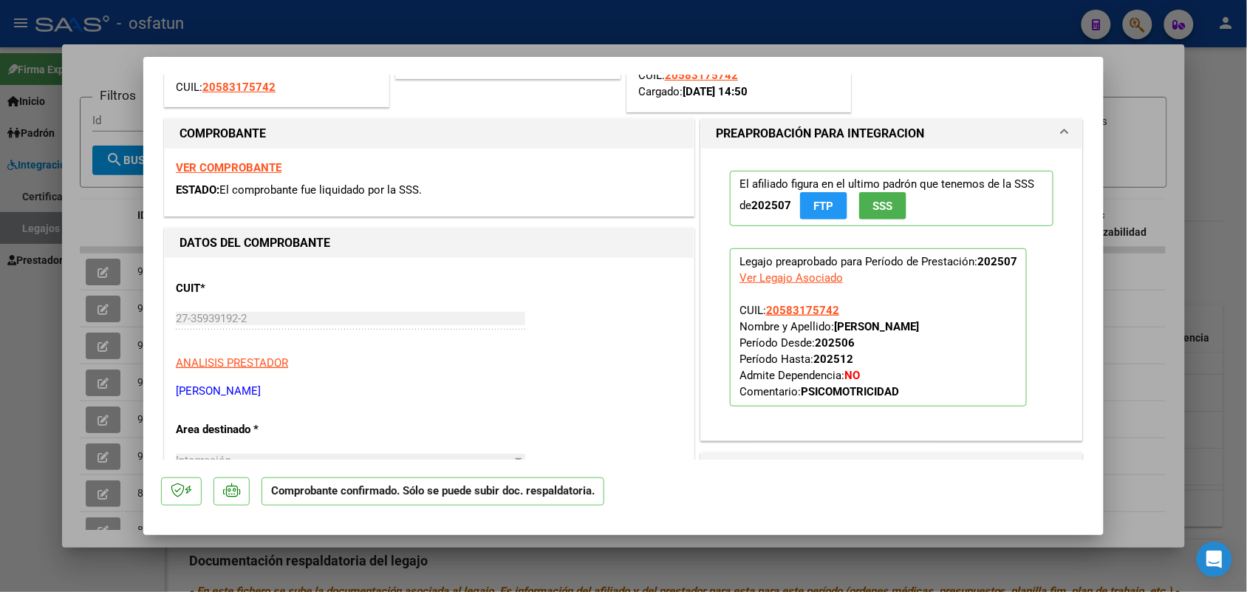
click at [1143, 108] on div at bounding box center [623, 296] width 1247 height 592
type input "$ 0,00"
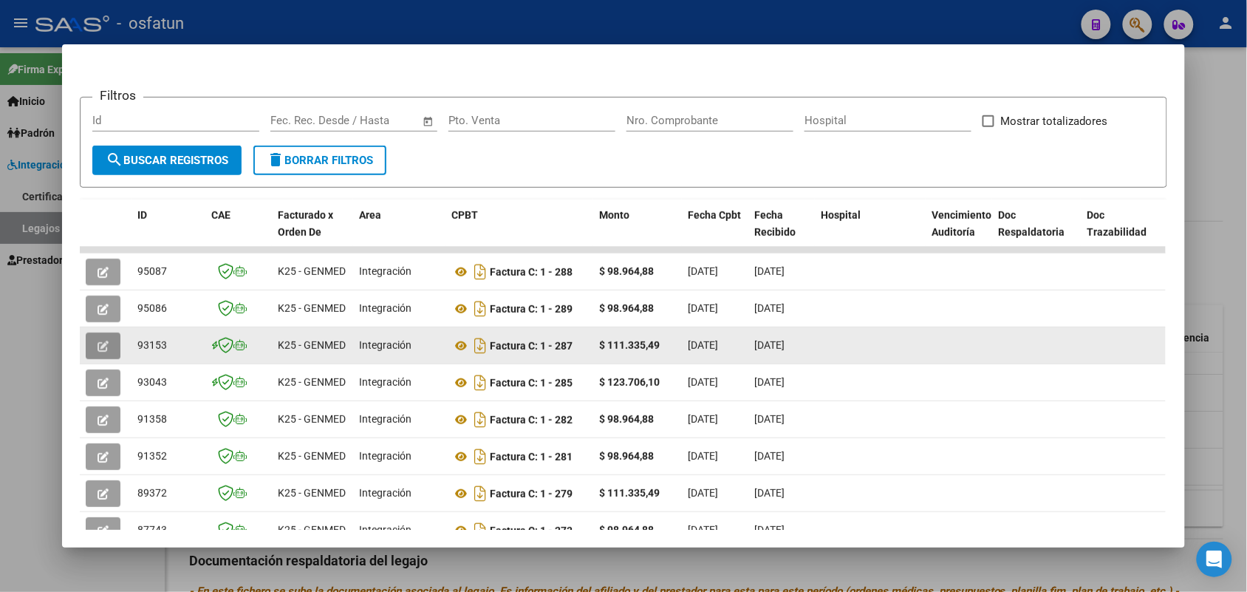
click at [98, 342] on icon "button" at bounding box center [103, 346] width 11 height 11
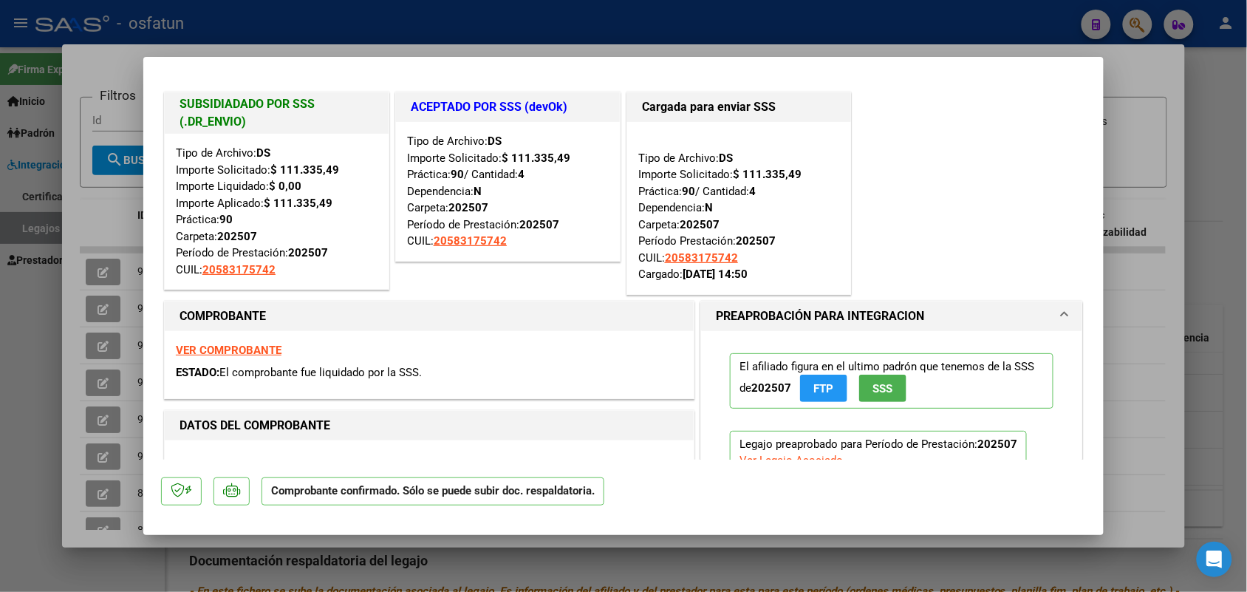
scroll to position [0, 0]
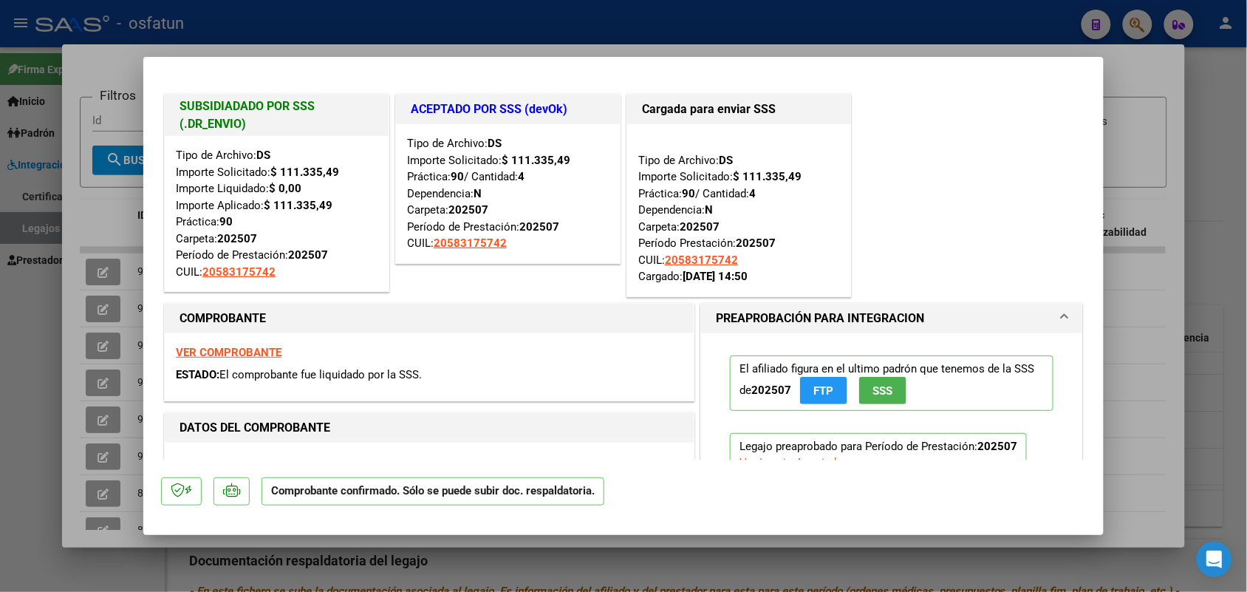
click at [1139, 98] on div at bounding box center [623, 296] width 1247 height 592
type input "$ 0,00"
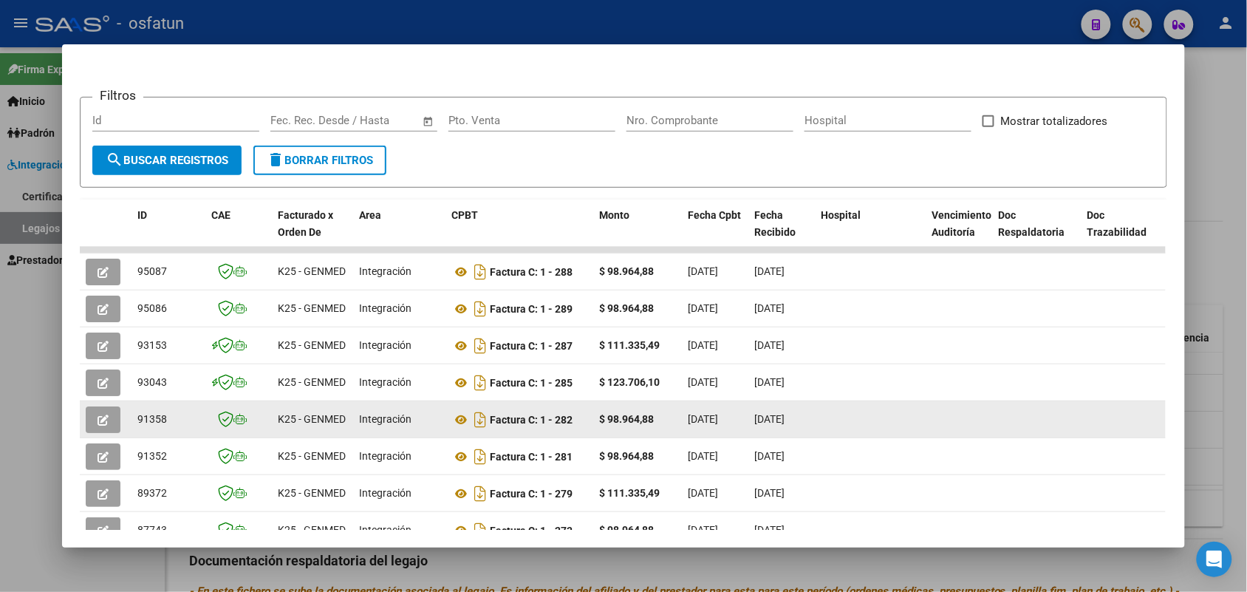
click at [98, 414] on icon "button" at bounding box center [103, 419] width 11 height 11
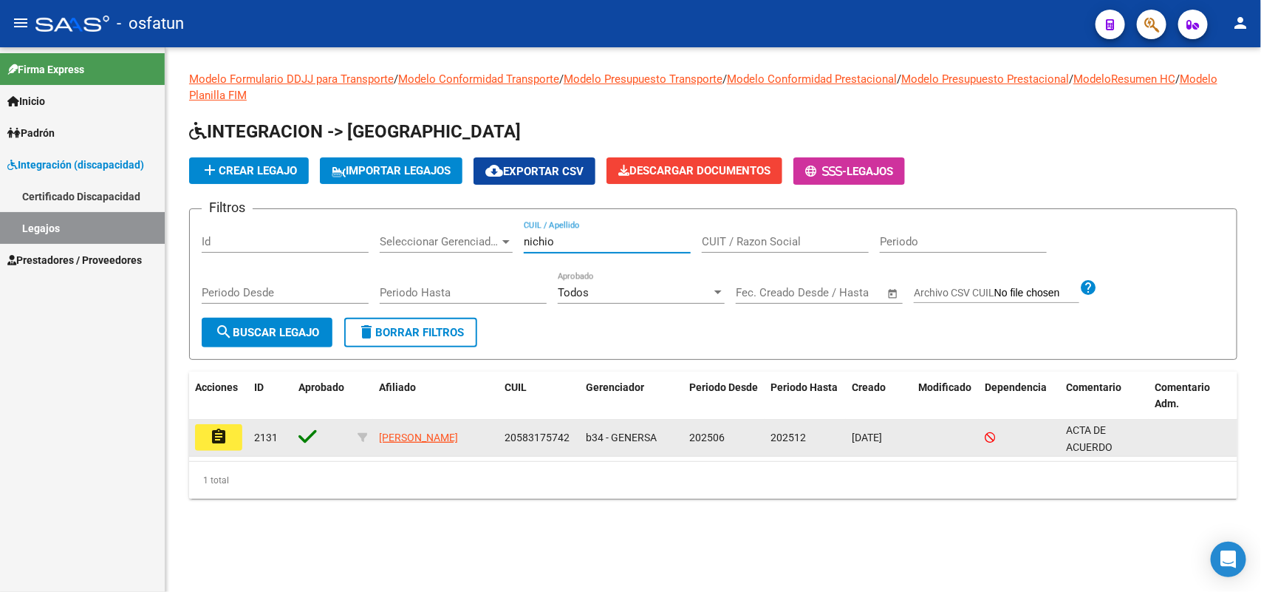
type input "nichio"
click at [219, 440] on mat-icon "assignment" at bounding box center [219, 437] width 18 height 18
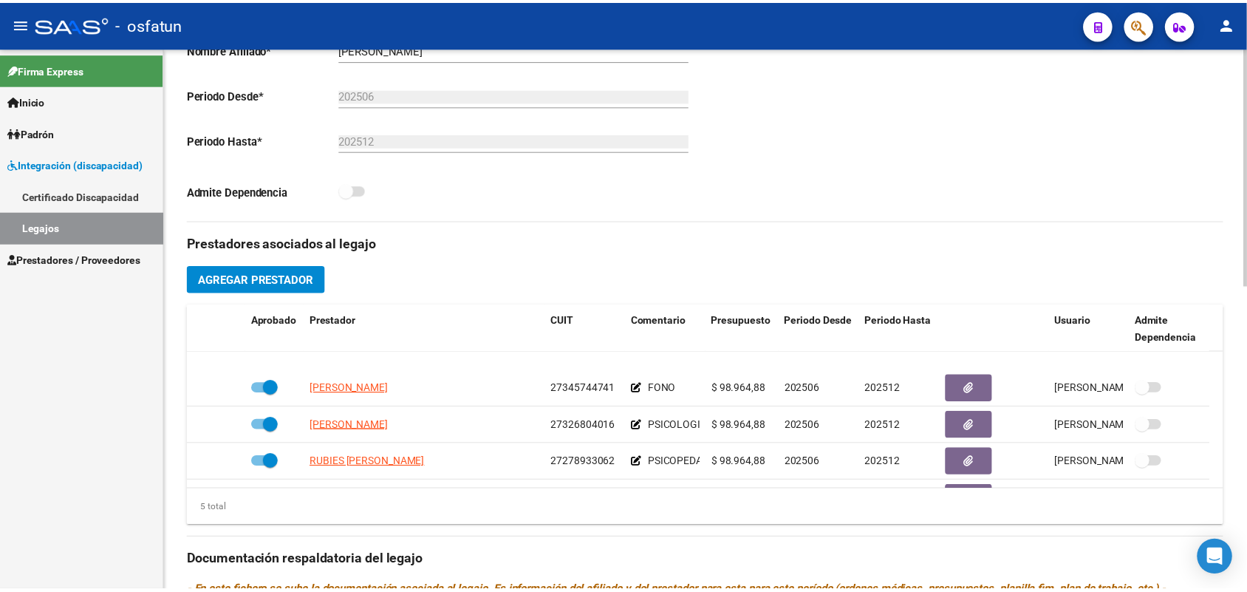
scroll to position [52, 0]
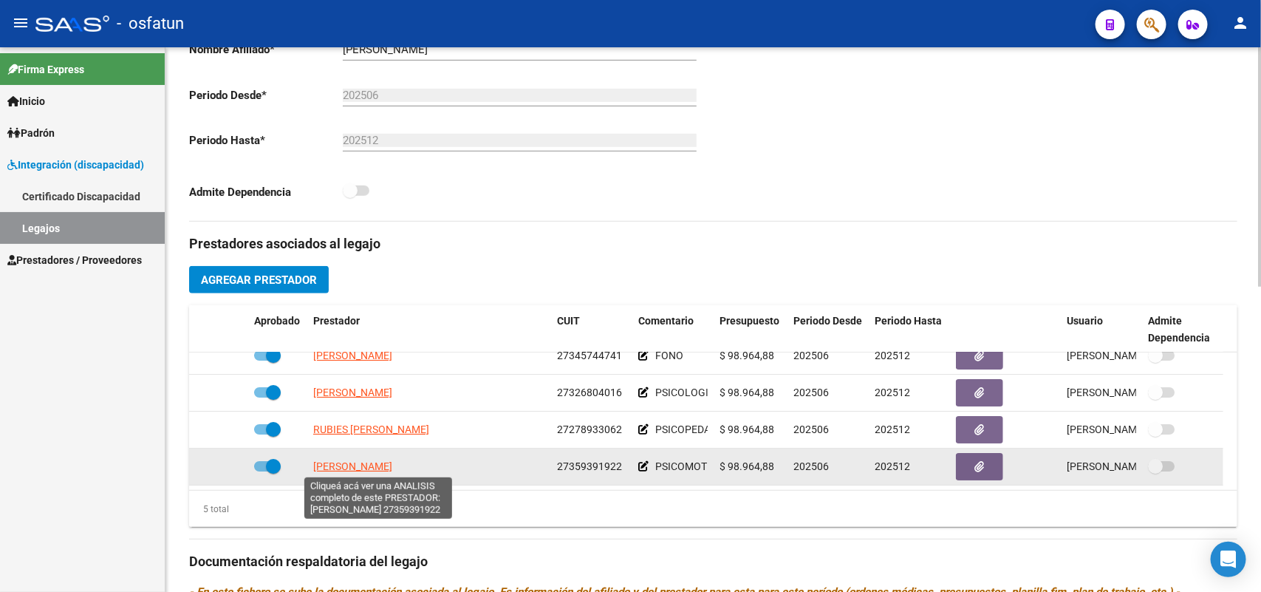
click at [389, 460] on span "[PERSON_NAME]" at bounding box center [352, 466] width 79 height 12
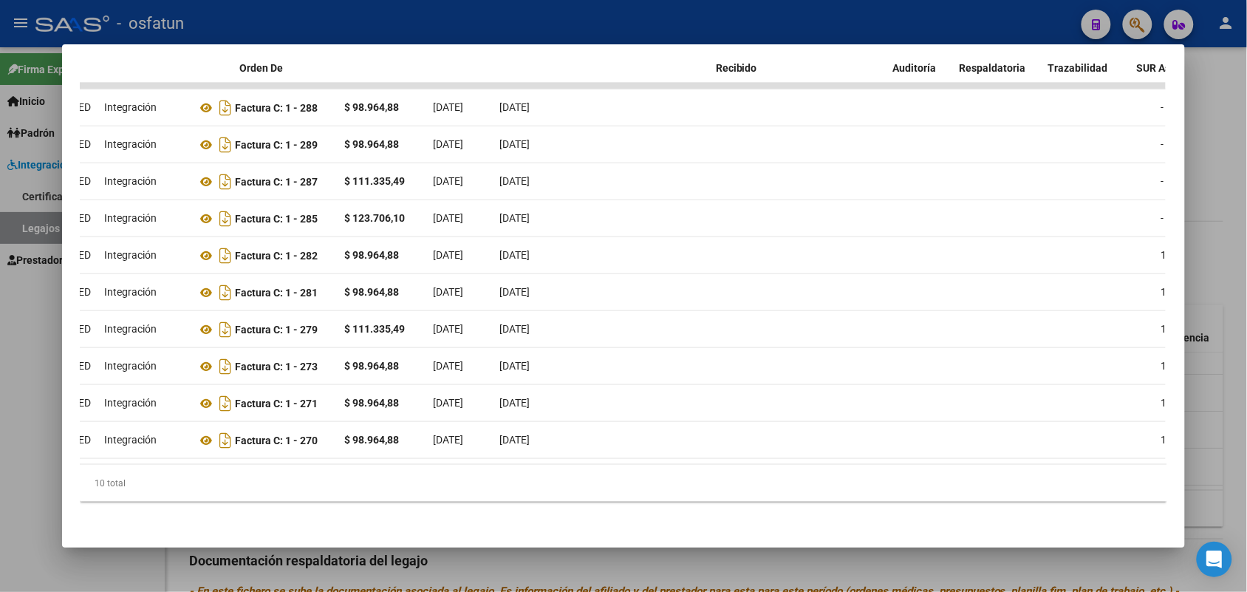
scroll to position [0, 0]
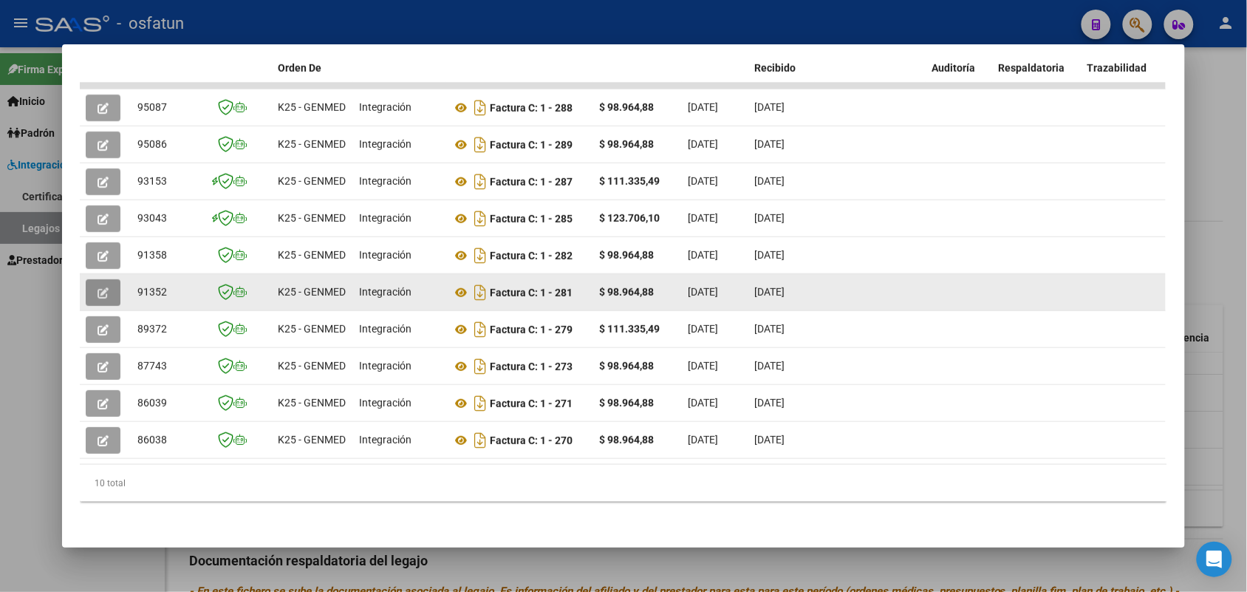
click at [90, 279] on button "button" at bounding box center [103, 292] width 35 height 27
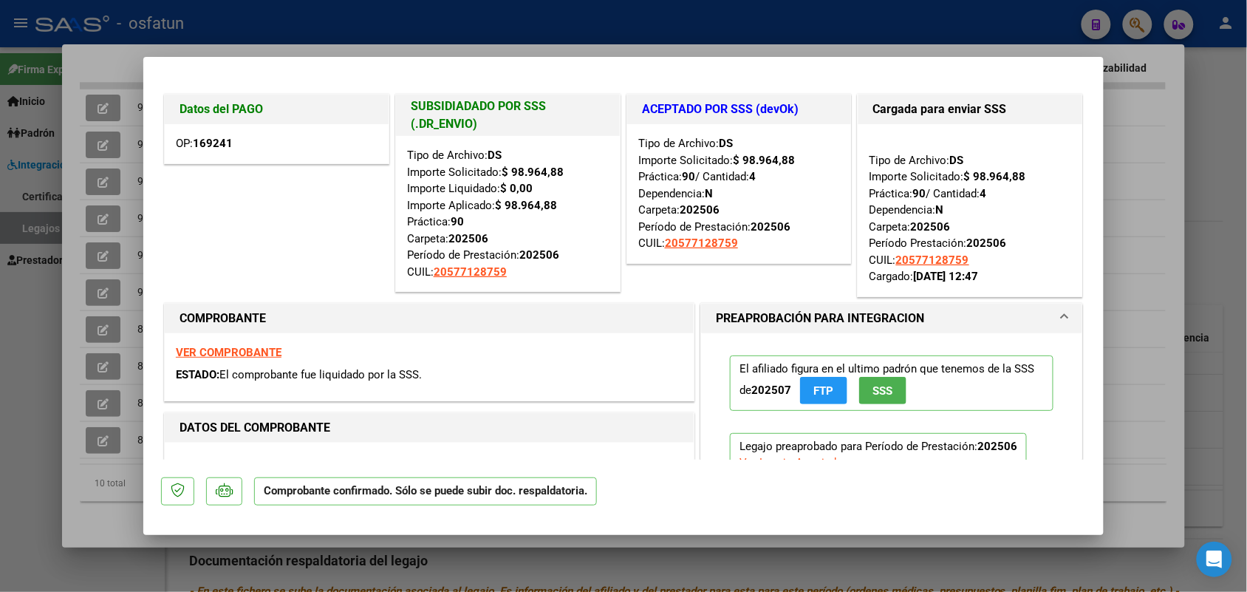
click at [1203, 105] on div at bounding box center [623, 296] width 1247 height 592
type input "$ 0,00"
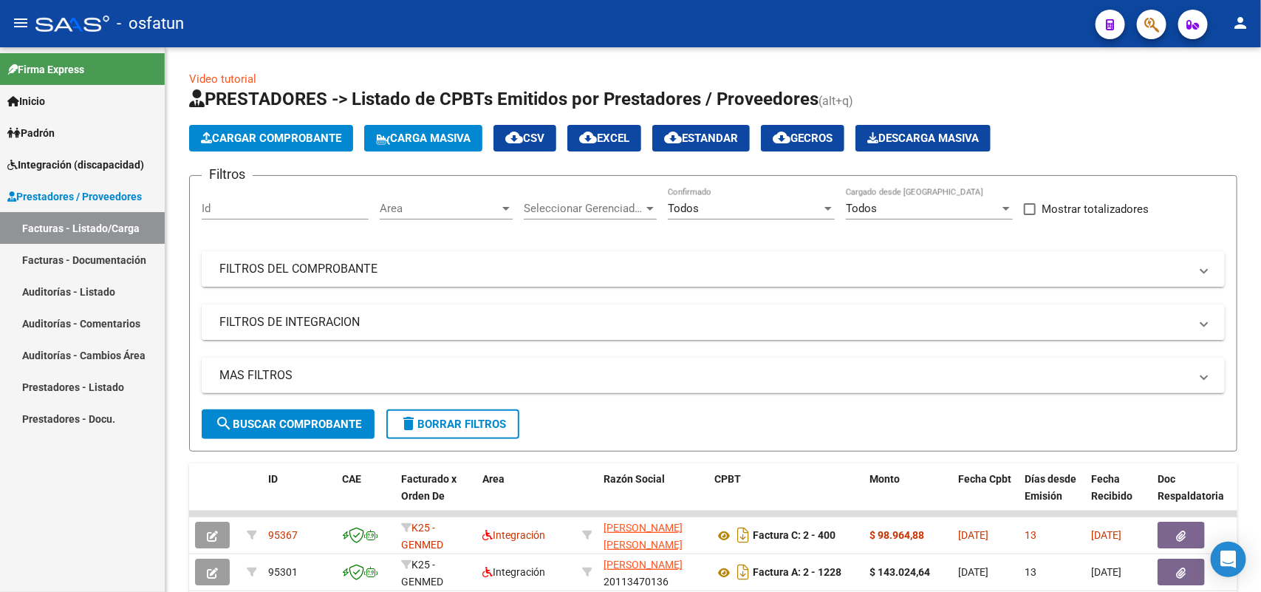
click at [78, 161] on span "Integración (discapacidad)" at bounding box center [75, 165] width 137 height 16
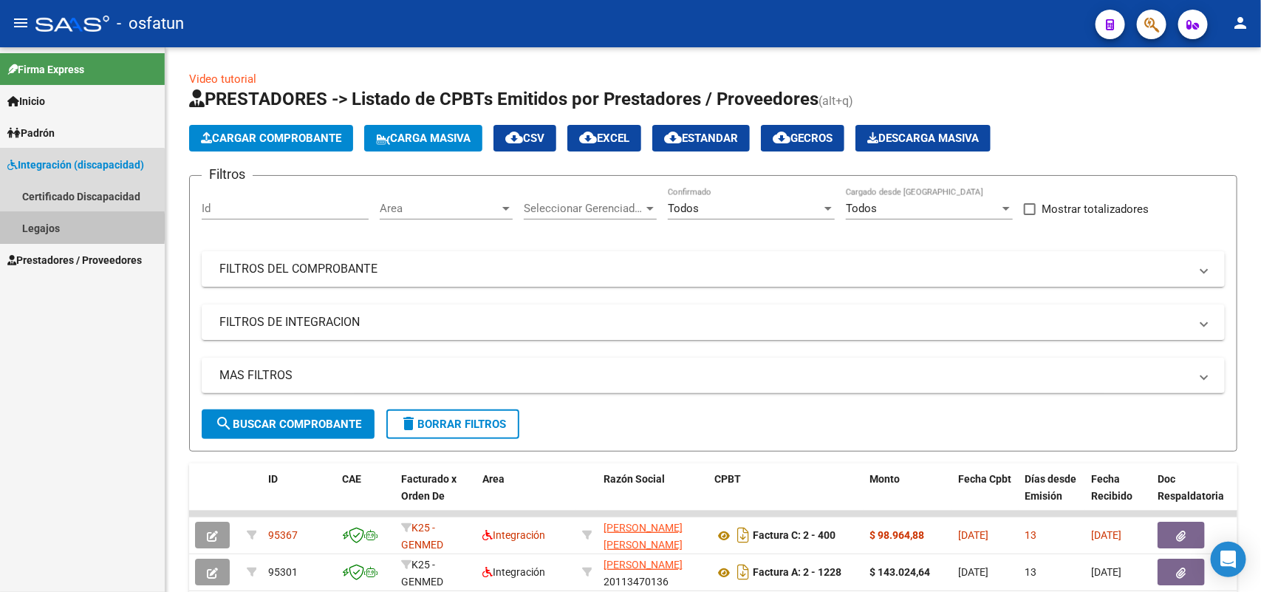
click at [38, 227] on link "Legajos" at bounding box center [82, 228] width 165 height 32
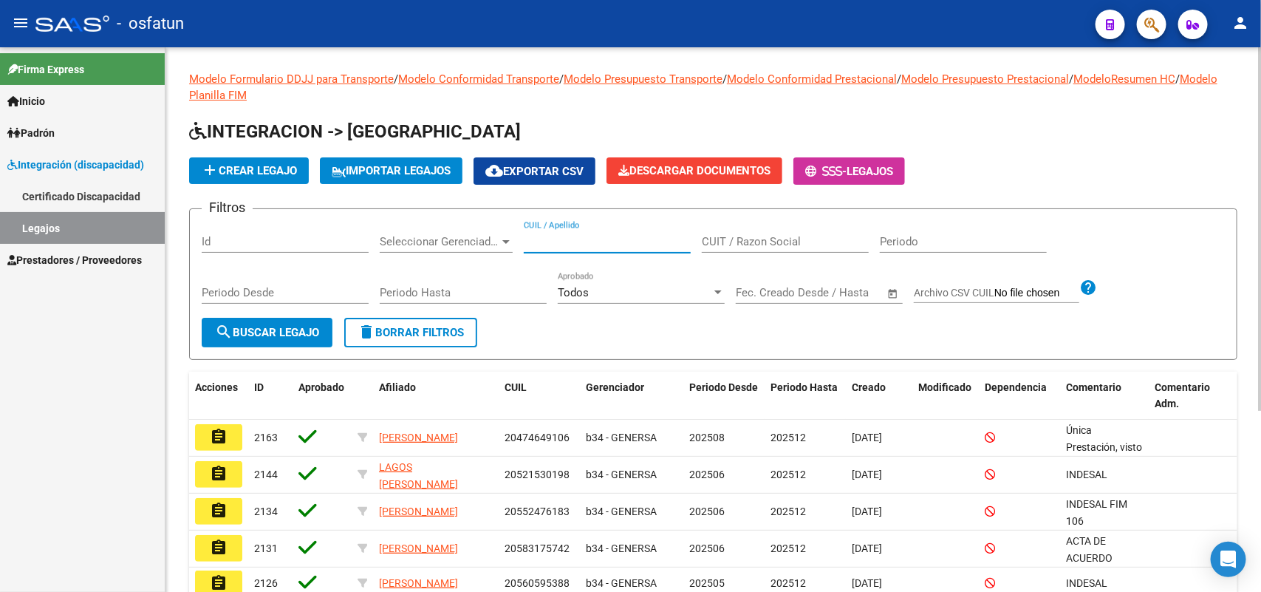
click at [554, 235] on input "CUIL / Apellido" at bounding box center [607, 241] width 167 height 13
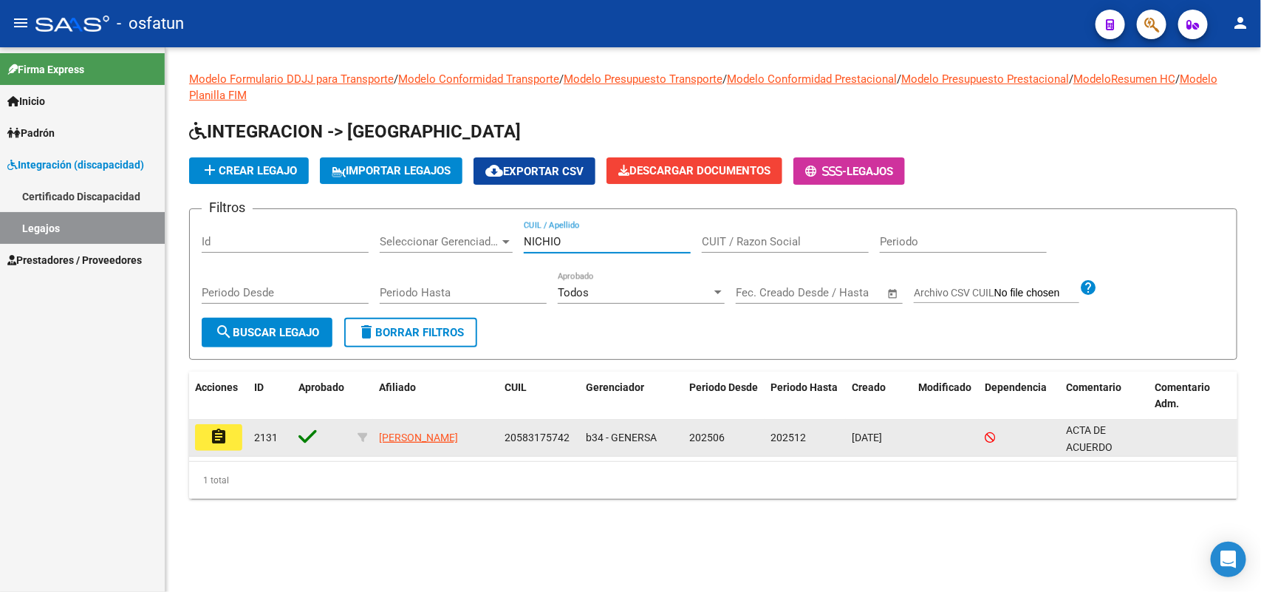
type input "NICHIO"
click at [218, 428] on mat-icon "assignment" at bounding box center [219, 437] width 18 height 18
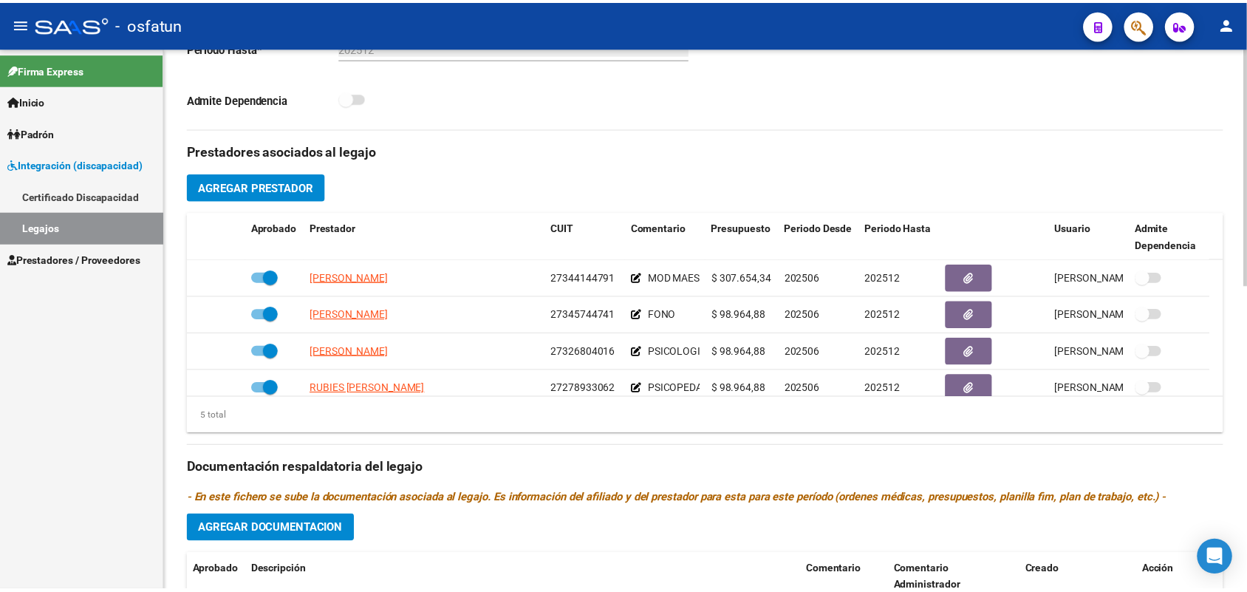
scroll to position [52, 0]
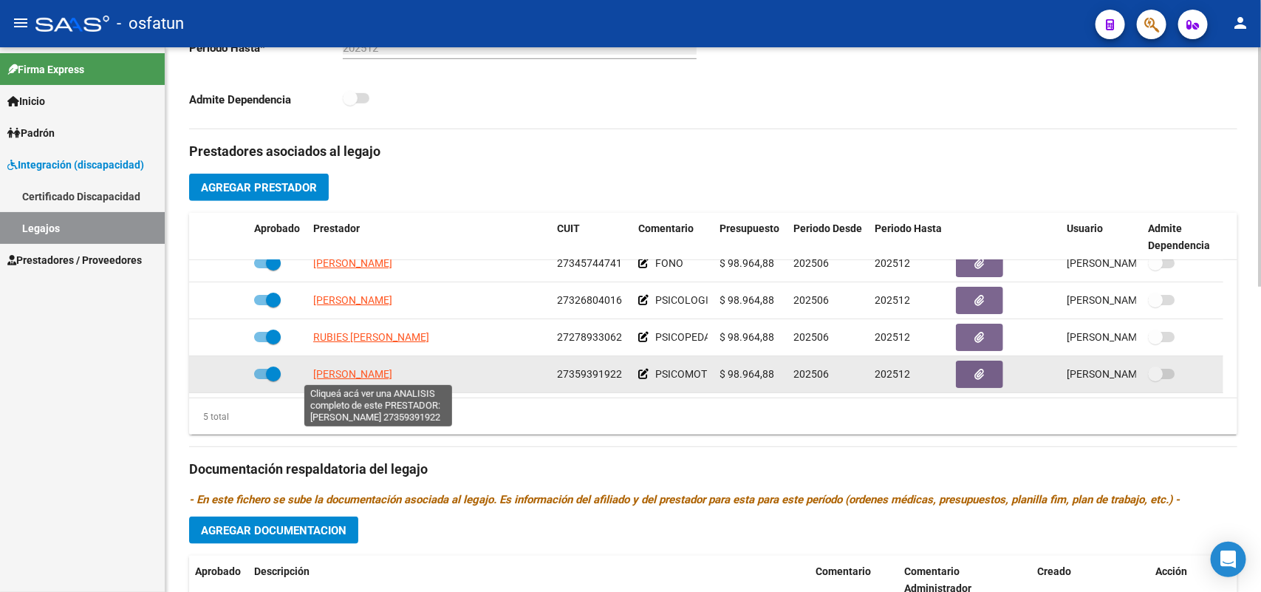
click at [364, 377] on span "[PERSON_NAME]" at bounding box center [352, 374] width 79 height 12
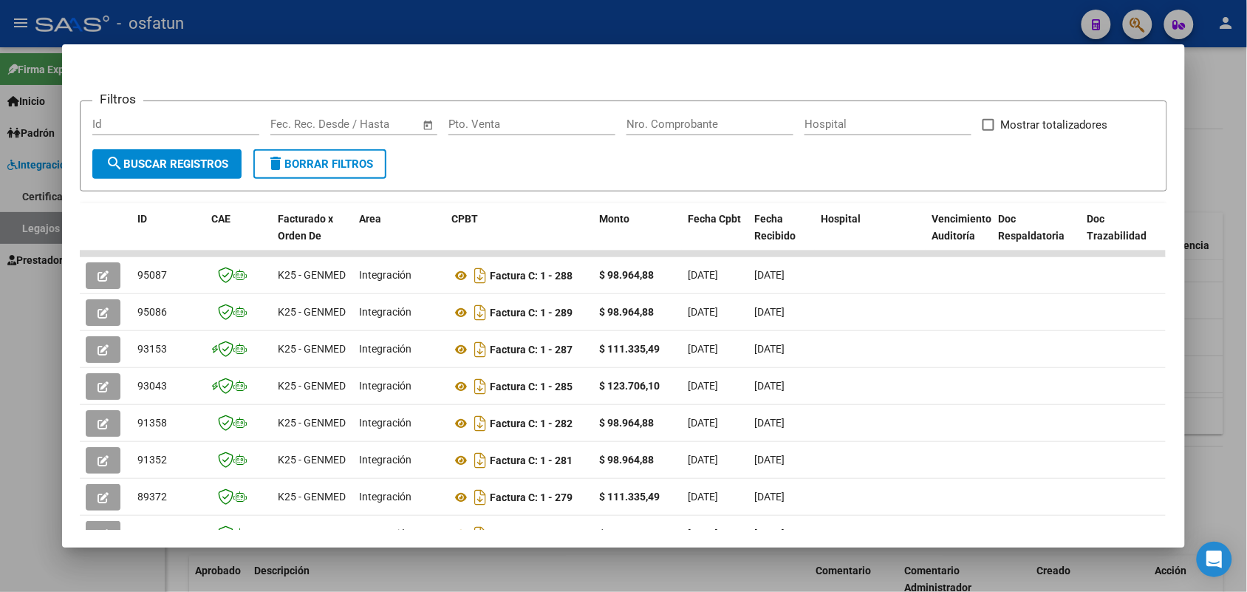
scroll to position [185, 0]
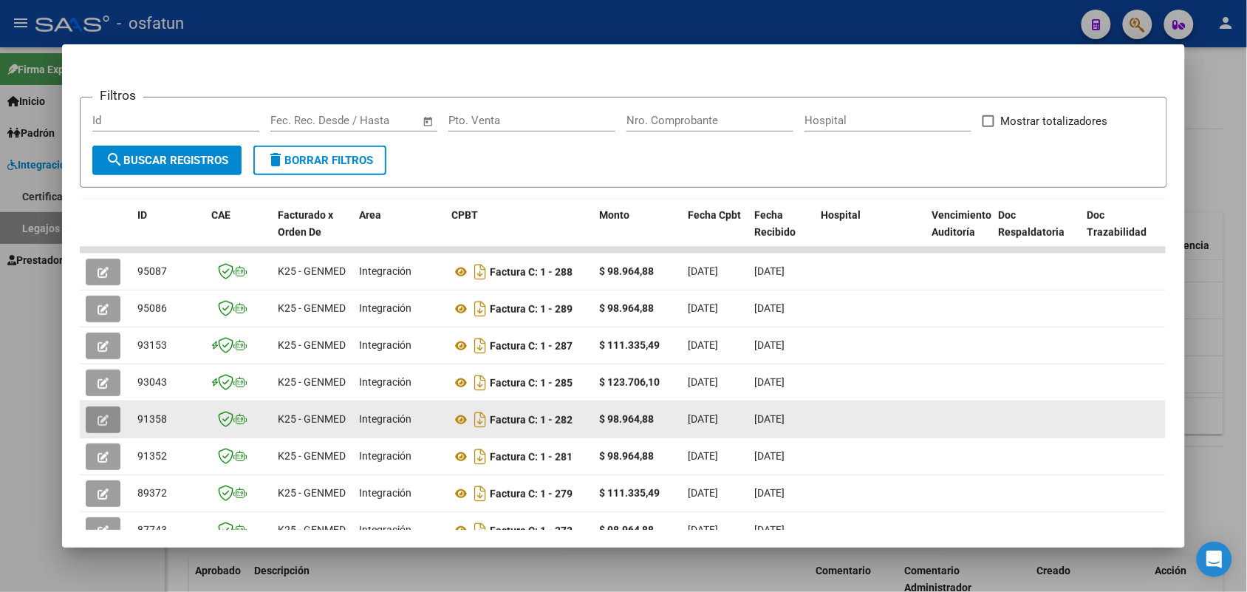
click at [98, 414] on icon "button" at bounding box center [103, 419] width 11 height 11
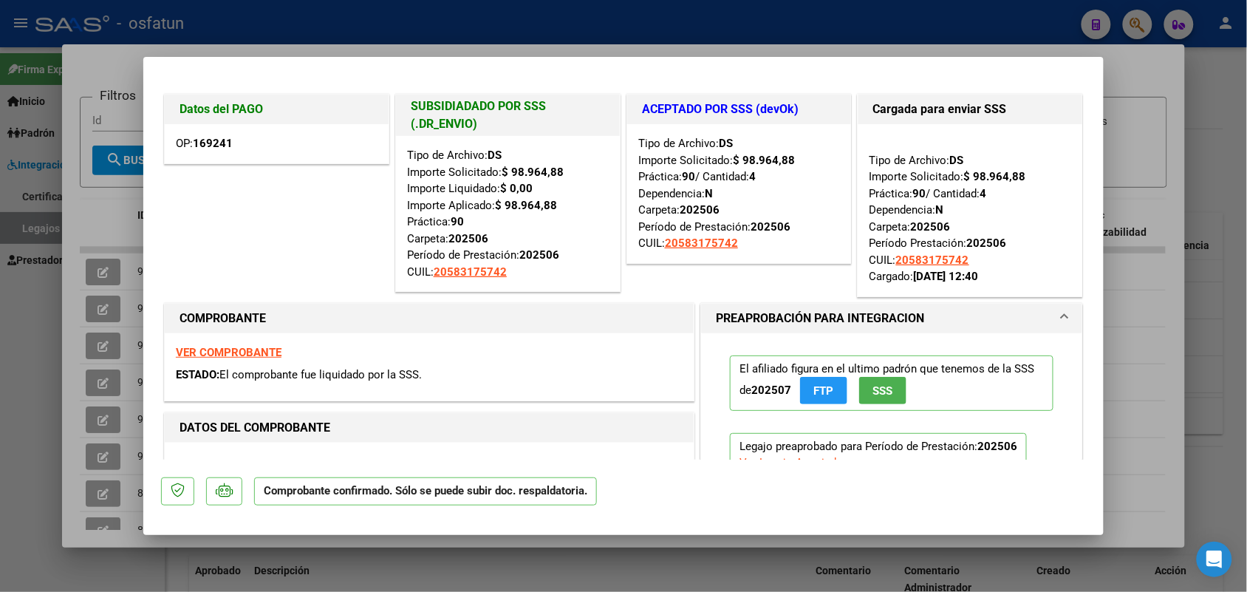
click at [118, 64] on div at bounding box center [623, 296] width 1247 height 592
type input "$ 0,00"
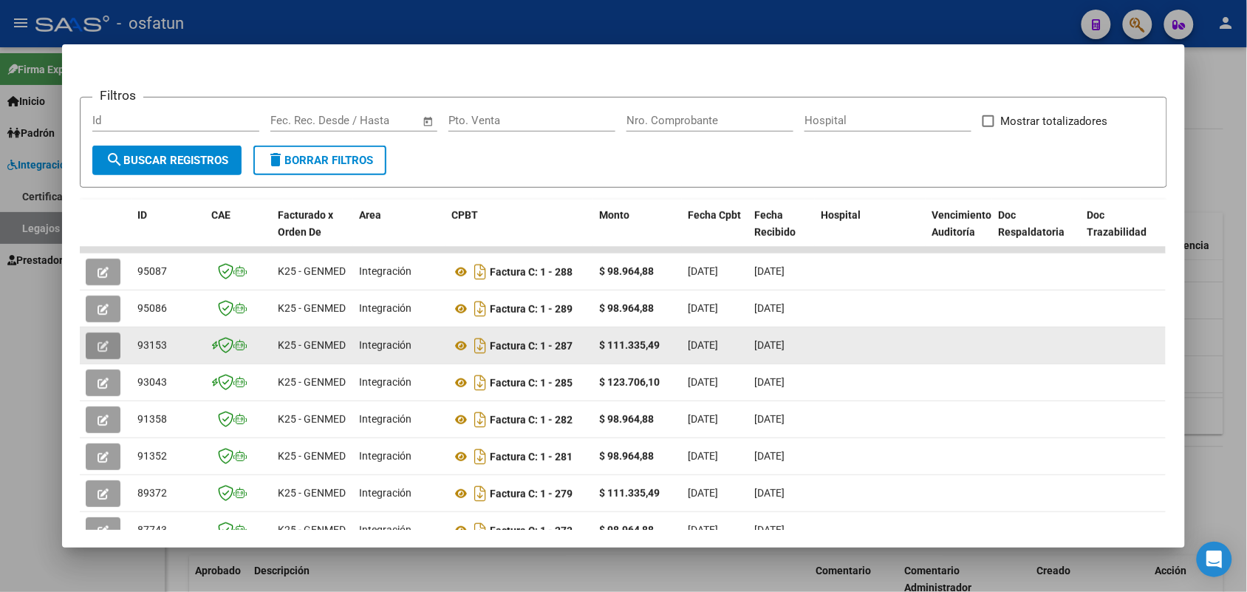
click at [101, 341] on icon "button" at bounding box center [103, 346] width 11 height 11
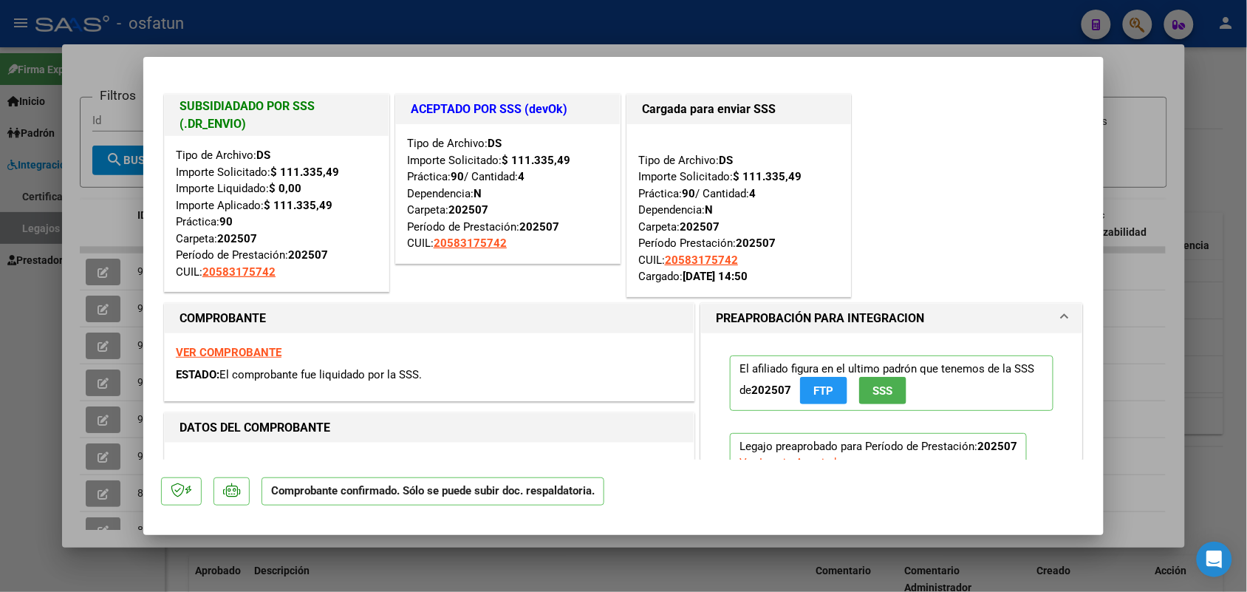
click at [660, 12] on div at bounding box center [623, 296] width 1247 height 592
type input "$ 0,00"
